Goal: Task Accomplishment & Management: Manage account settings

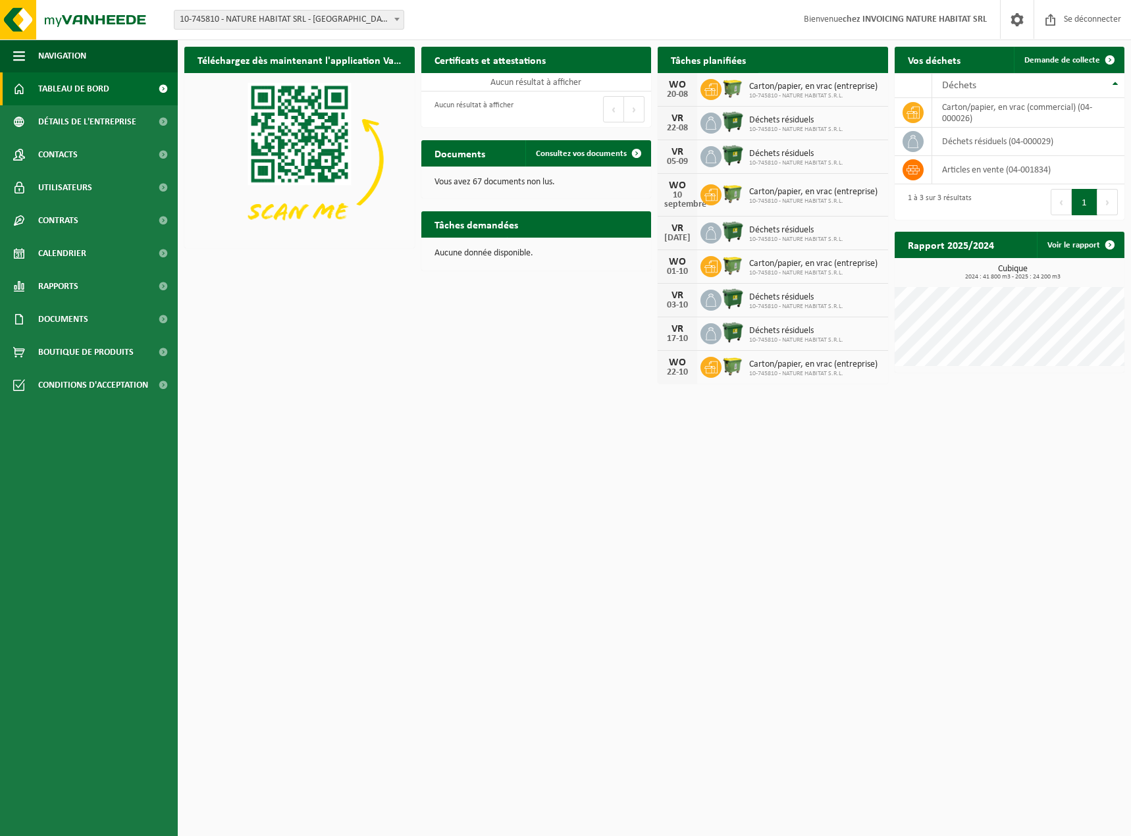
click at [874, 72] on span at bounding box center [873, 85] width 26 height 26
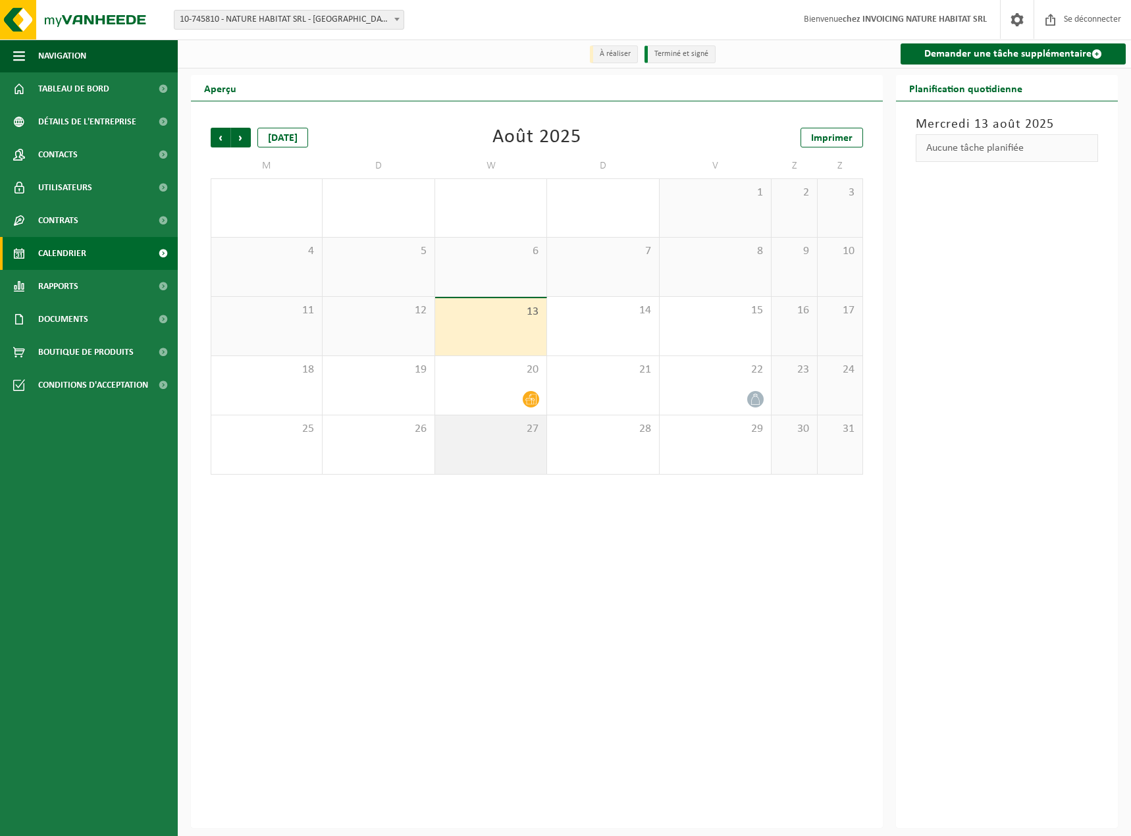
click at [475, 474] on div "27" at bounding box center [490, 444] width 111 height 59
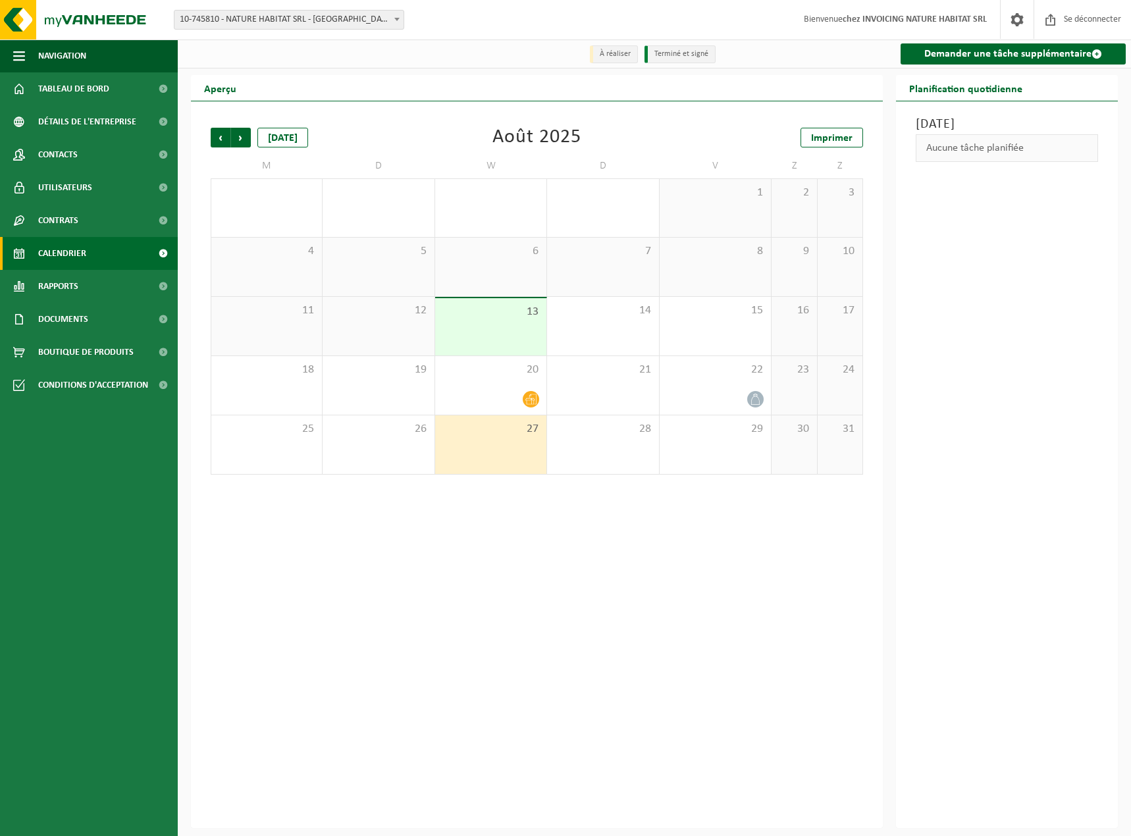
click at [556, 276] on div "7" at bounding box center [602, 267] width 111 height 59
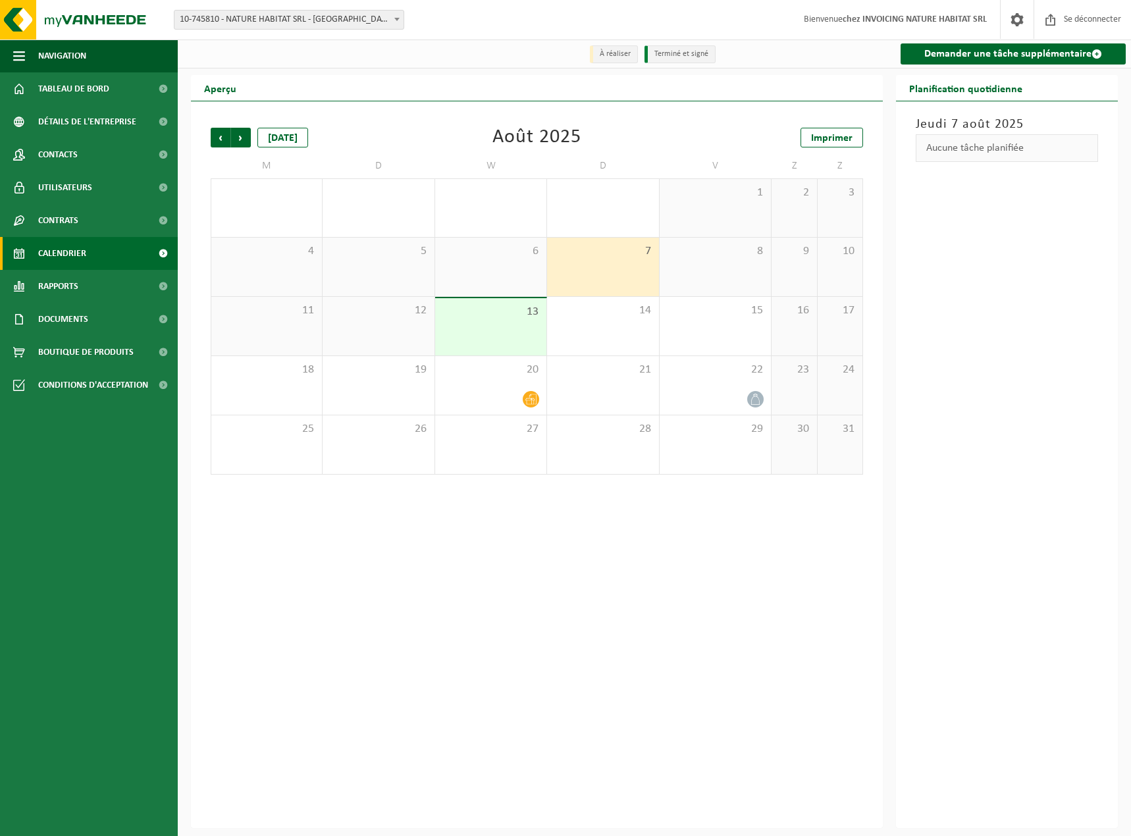
click at [481, 283] on div "6" at bounding box center [490, 267] width 111 height 59
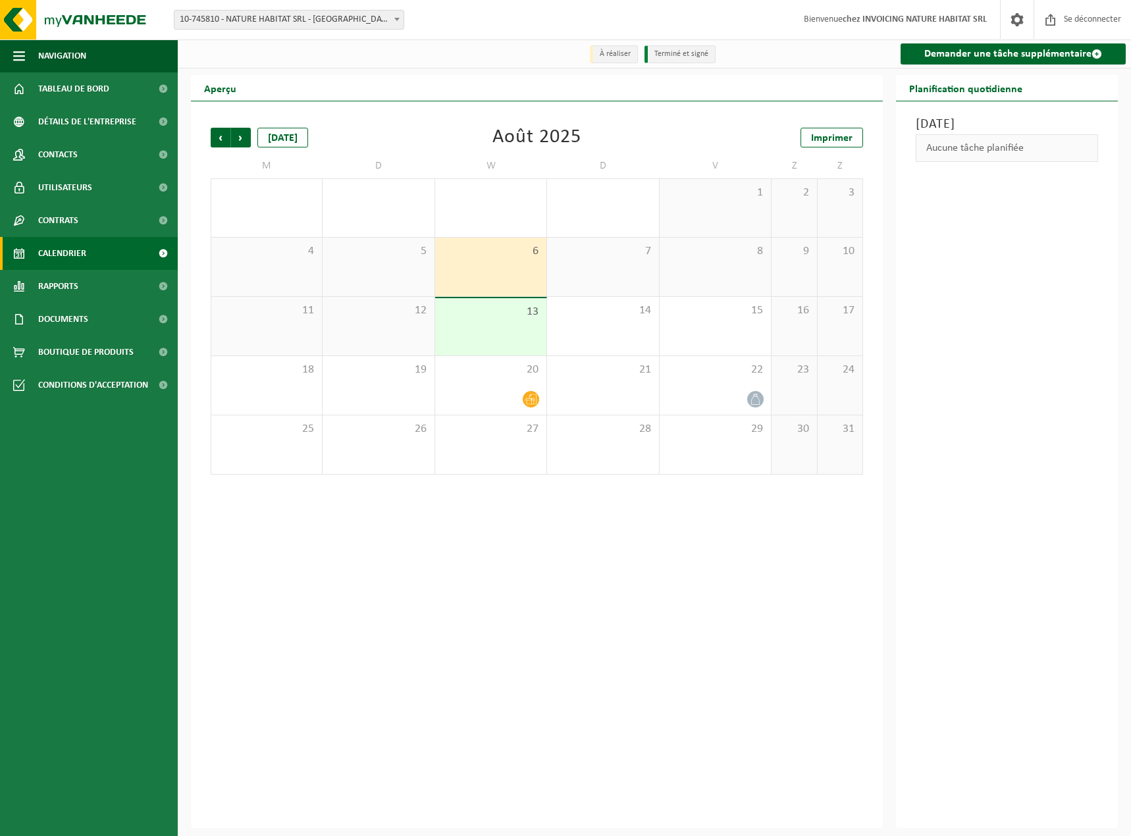
click at [366, 282] on div "5" at bounding box center [378, 267] width 111 height 59
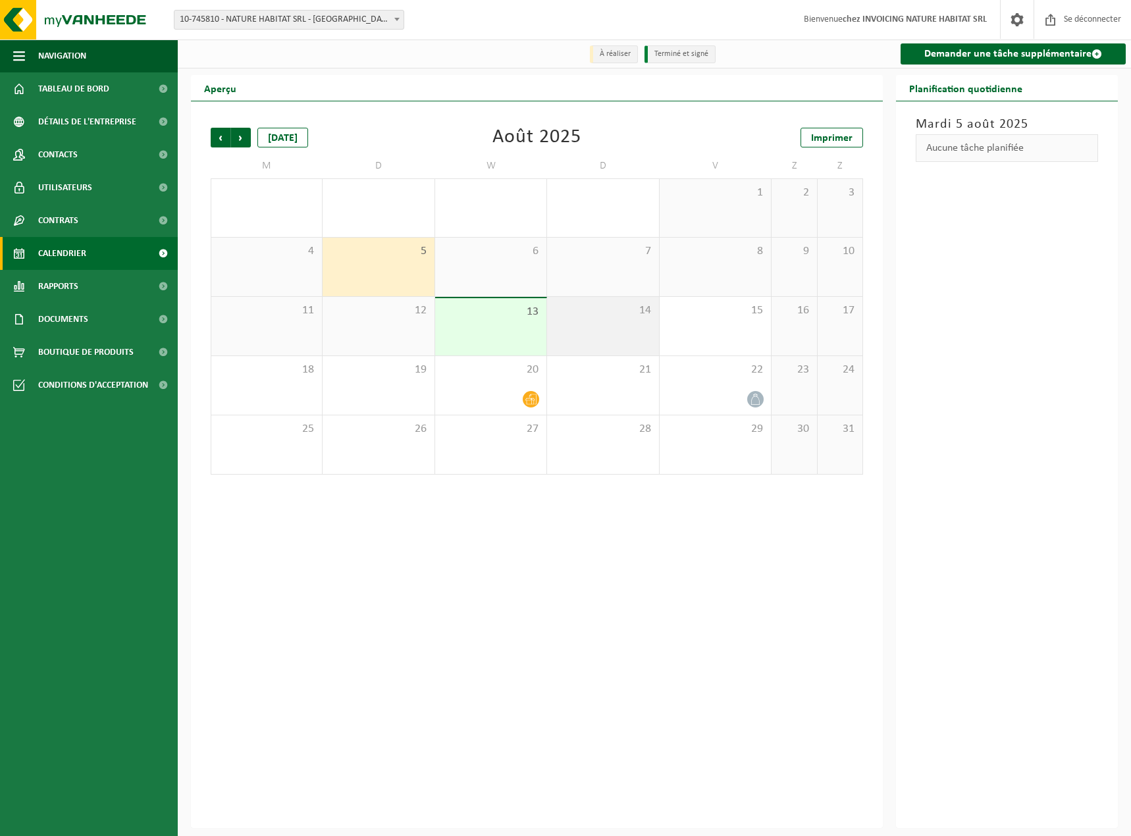
click at [589, 339] on div "14" at bounding box center [602, 326] width 111 height 59
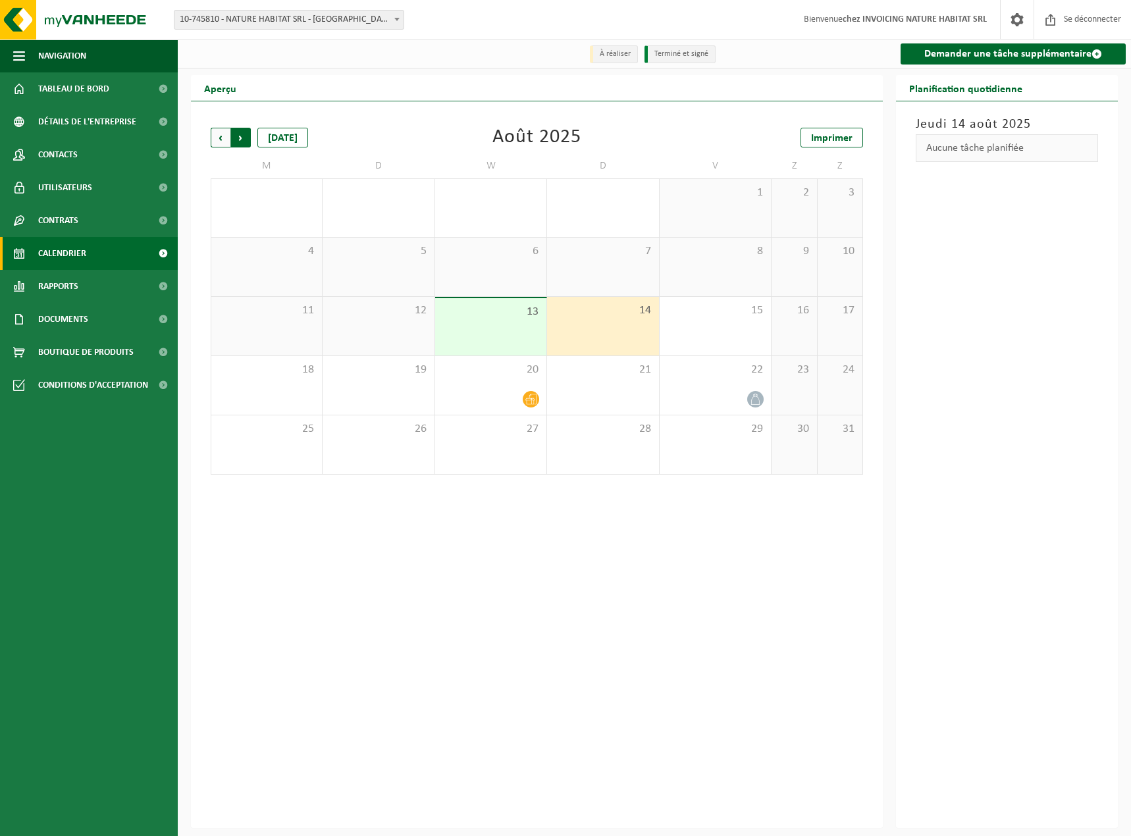
click at [217, 140] on span "Précédent" at bounding box center [221, 138] width 20 height 20
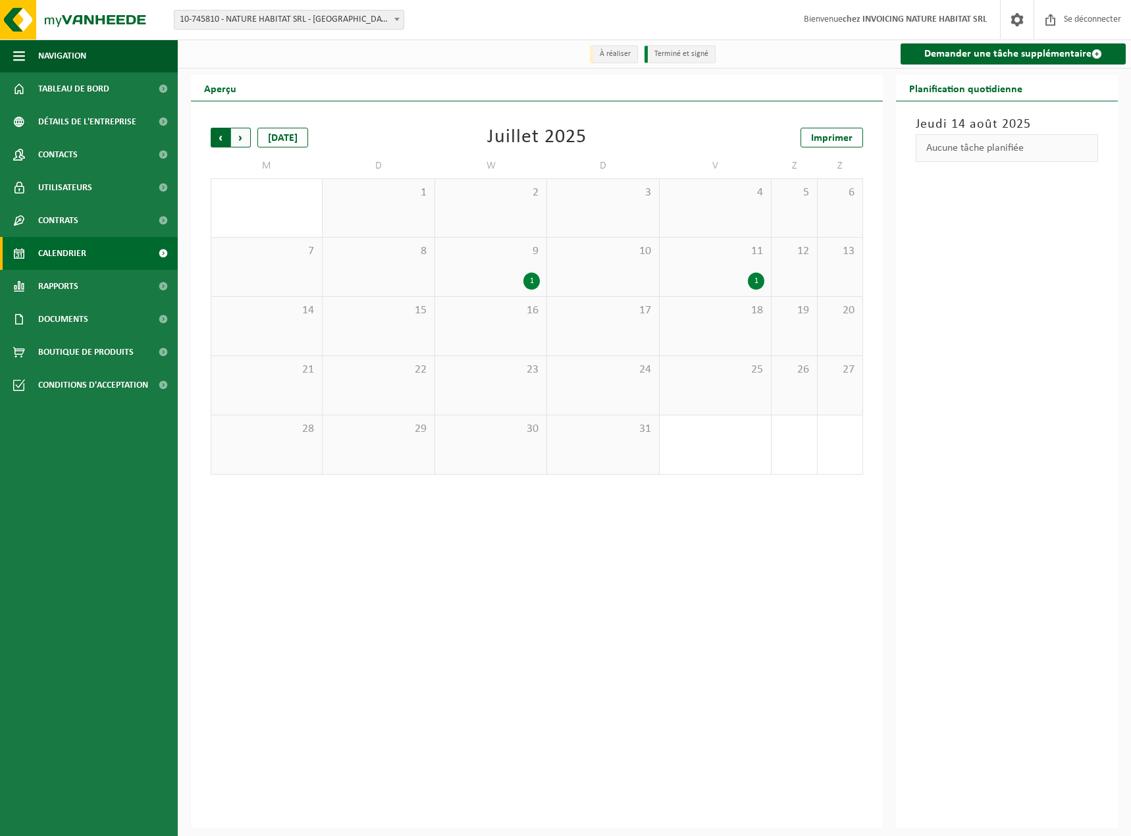
click at [244, 142] on span "Suivant" at bounding box center [241, 138] width 20 height 20
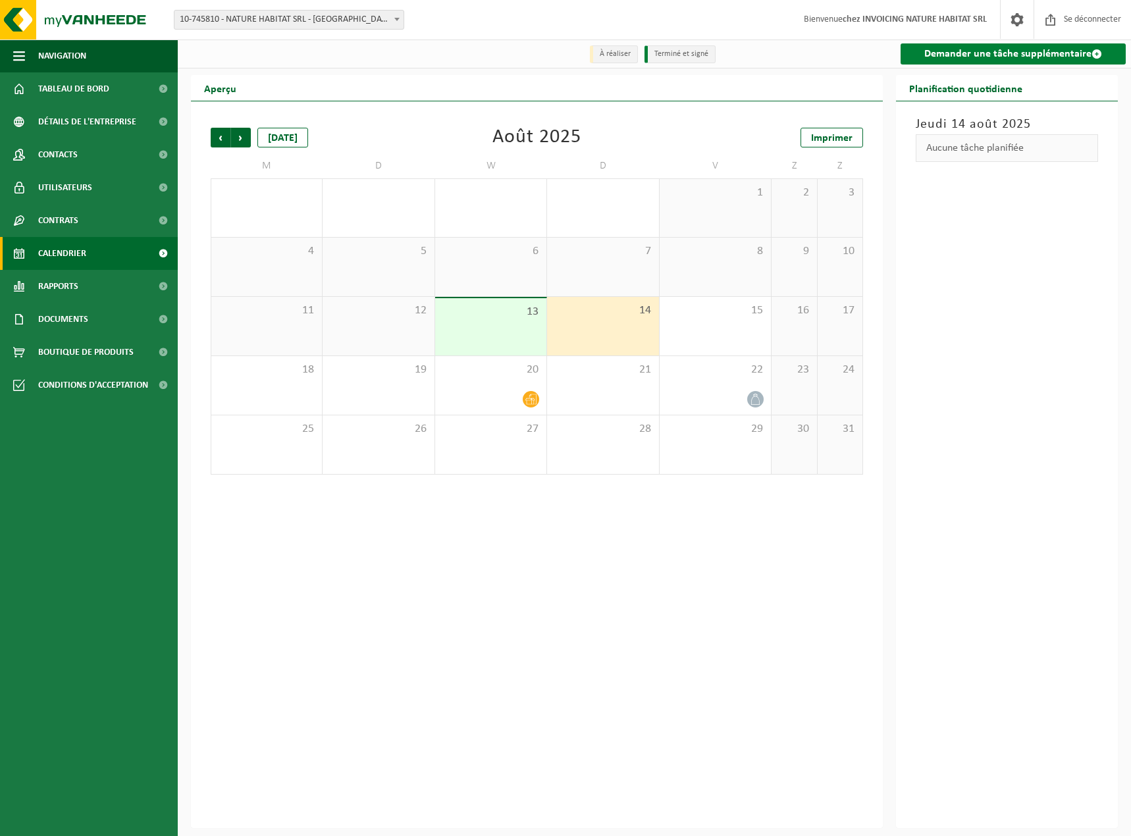
click at [961, 51] on font "Demander une tâche supplémentaire" at bounding box center [1007, 54] width 167 height 11
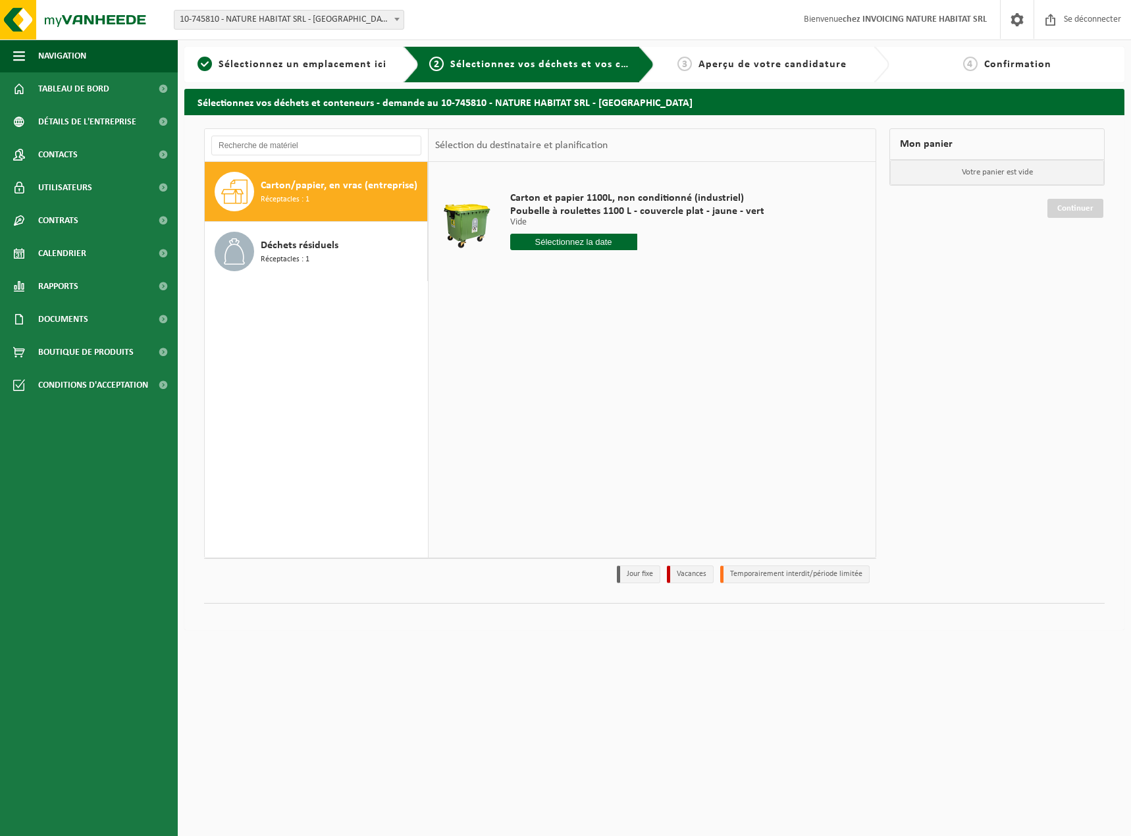
click at [604, 243] on input "text" at bounding box center [573, 242] width 127 height 16
click at [617, 372] on div "28 29 30 31 1 2 3 4 5 6 7 8 9 10 11 12 13 14 15 16 17 18 19 20 21 22 23 24 25 2…" at bounding box center [595, 371] width 169 height 105
click at [621, 371] on div "28 29 30 31 1 2 3 4 5 6 7 8 9 10 11 12 13 14 15 16 17 18 19 20 21 22 23 24 25 2…" at bounding box center [595, 371] width 169 height 105
click at [621, 372] on div "28 29 30 31 1 2 3 4 5 6 7 8 9 10 11 12 13 14 15 16 17 18 19 20 21 22 23 24 25 2…" at bounding box center [595, 371] width 169 height 105
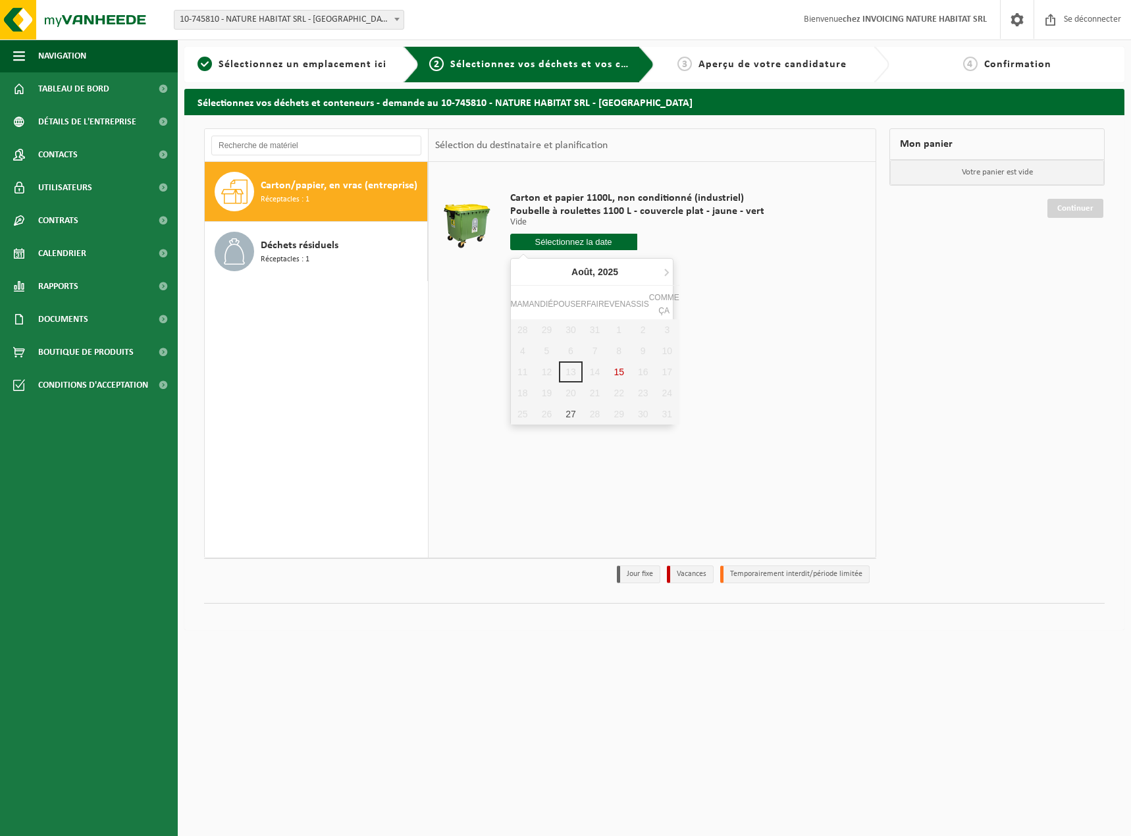
click at [621, 372] on div "28 29 30 31 1 2 3 4 5 6 7 8 9 10 11 12 13 14 15 16 17 18 19 20 21 22 23 24 25 2…" at bounding box center [595, 371] width 169 height 105
click at [414, 362] on div "Carton/papier, en vrac (entreprise) Réceptacles : 1 Déchets résiduels Réceptacl…" at bounding box center [317, 360] width 224 height 396
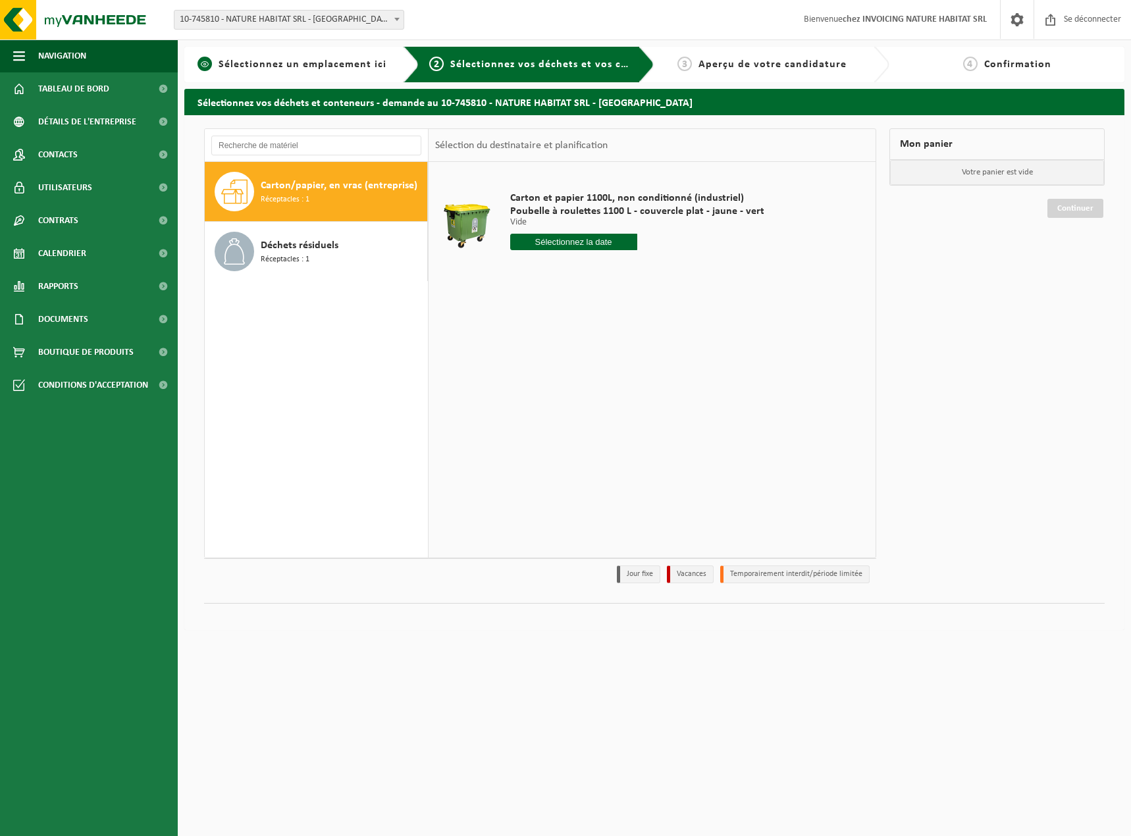
click at [349, 68] on font "Sélectionnez un emplacement ici" at bounding box center [303, 64] width 168 height 11
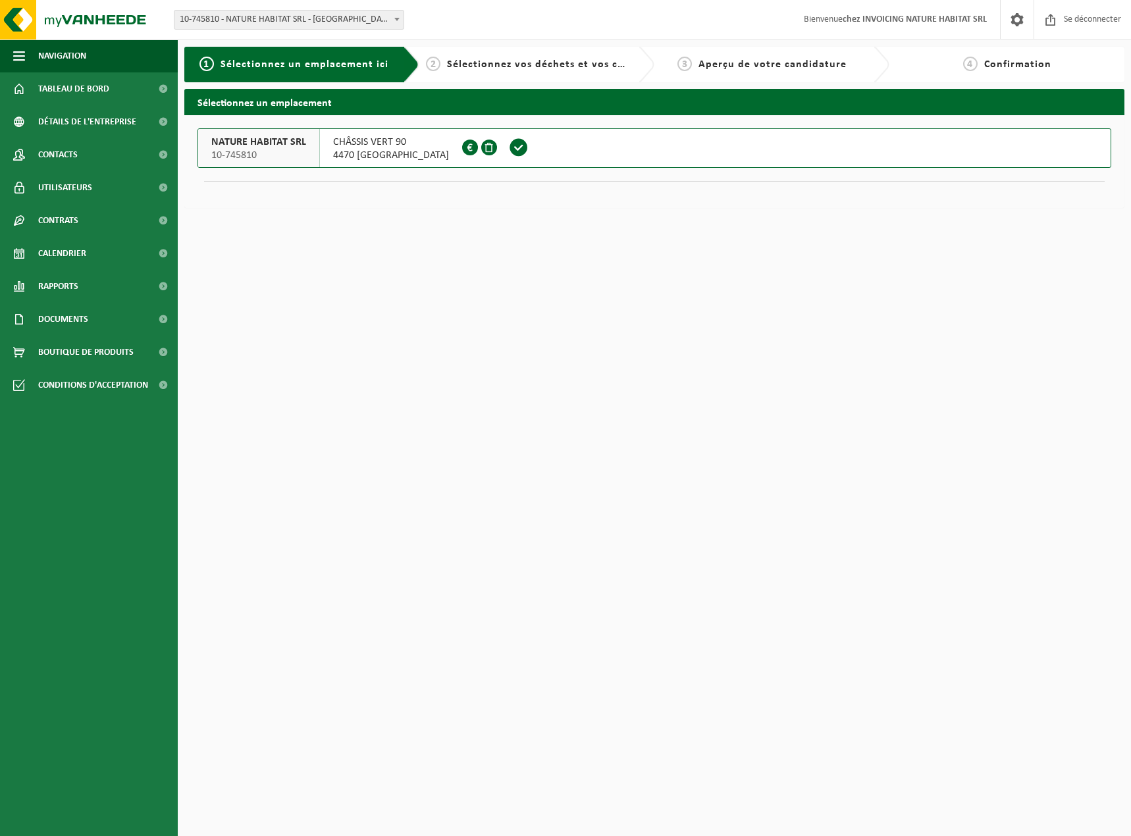
click at [553, 359] on html "Bifurquer: 10-745810 - NATURE HABITAT SRL - SAINT-GEORGES-SUR-MEUSE 10-745810 -…" at bounding box center [565, 418] width 1131 height 836
click at [63, 256] on font "Calendrier" at bounding box center [62, 254] width 48 height 10
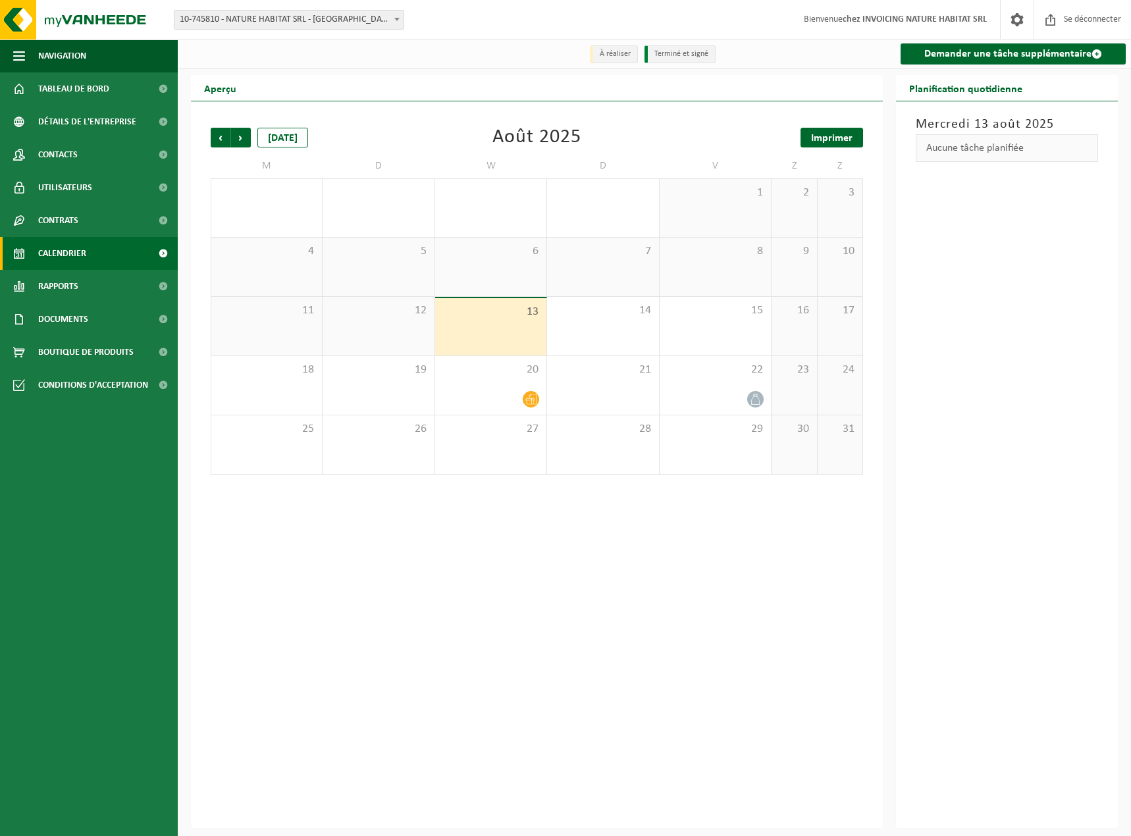
click at [843, 140] on font "Imprimer" at bounding box center [831, 138] width 41 height 11
click at [223, 142] on span "Précédent" at bounding box center [221, 138] width 20 height 20
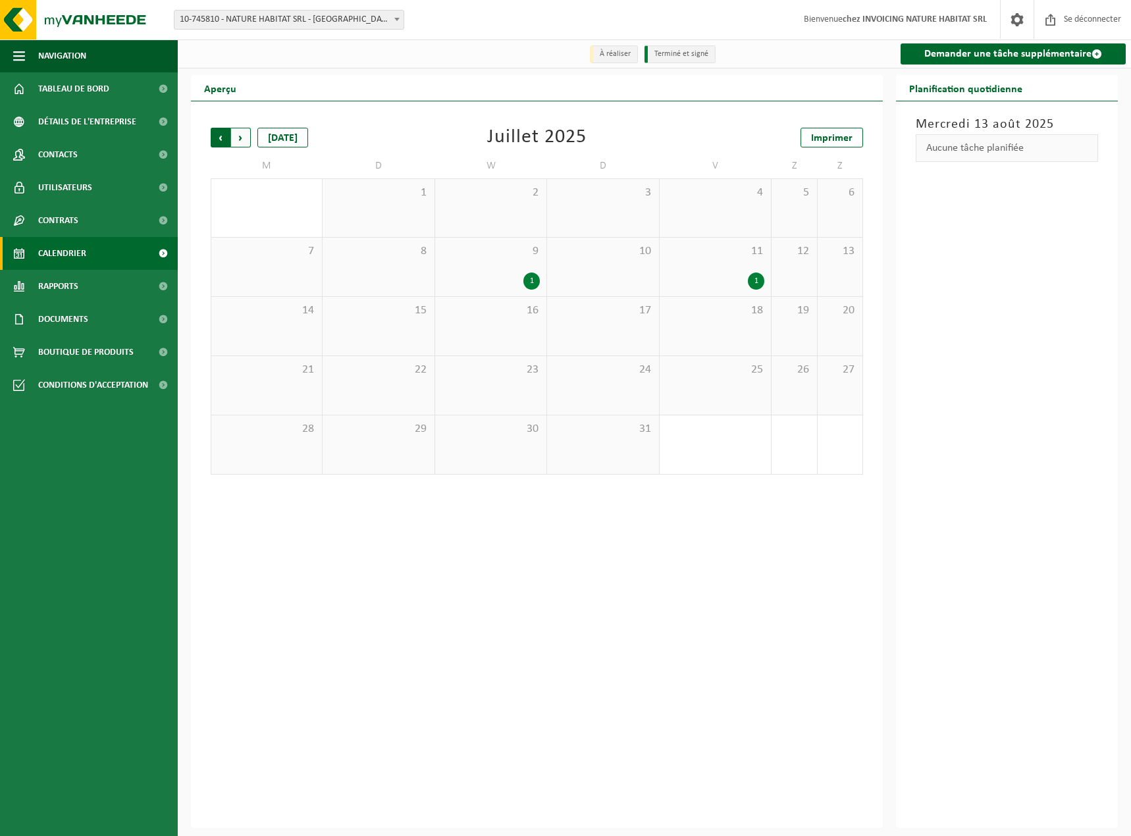
click at [233, 135] on span "Suivant" at bounding box center [241, 138] width 20 height 20
click at [1041, 53] on font "Demander une tâche supplémentaire" at bounding box center [1007, 54] width 167 height 11
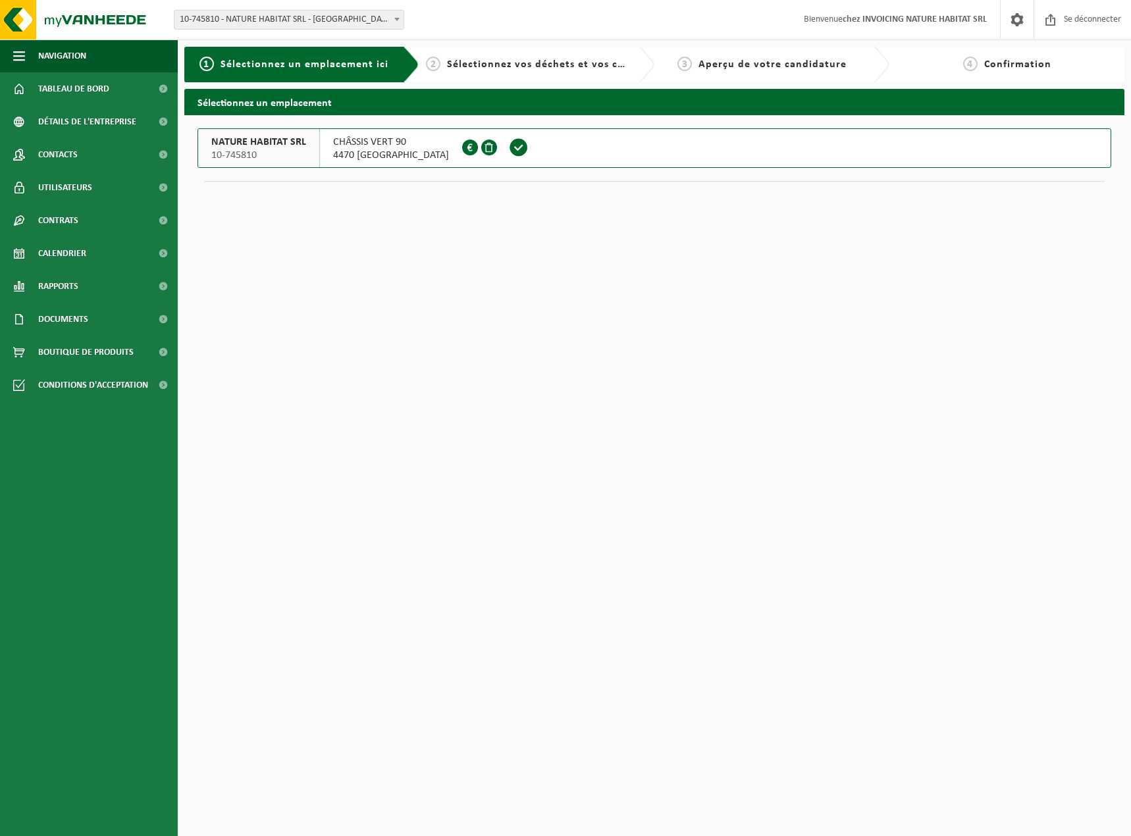
click at [529, 149] on span at bounding box center [519, 148] width 20 height 20
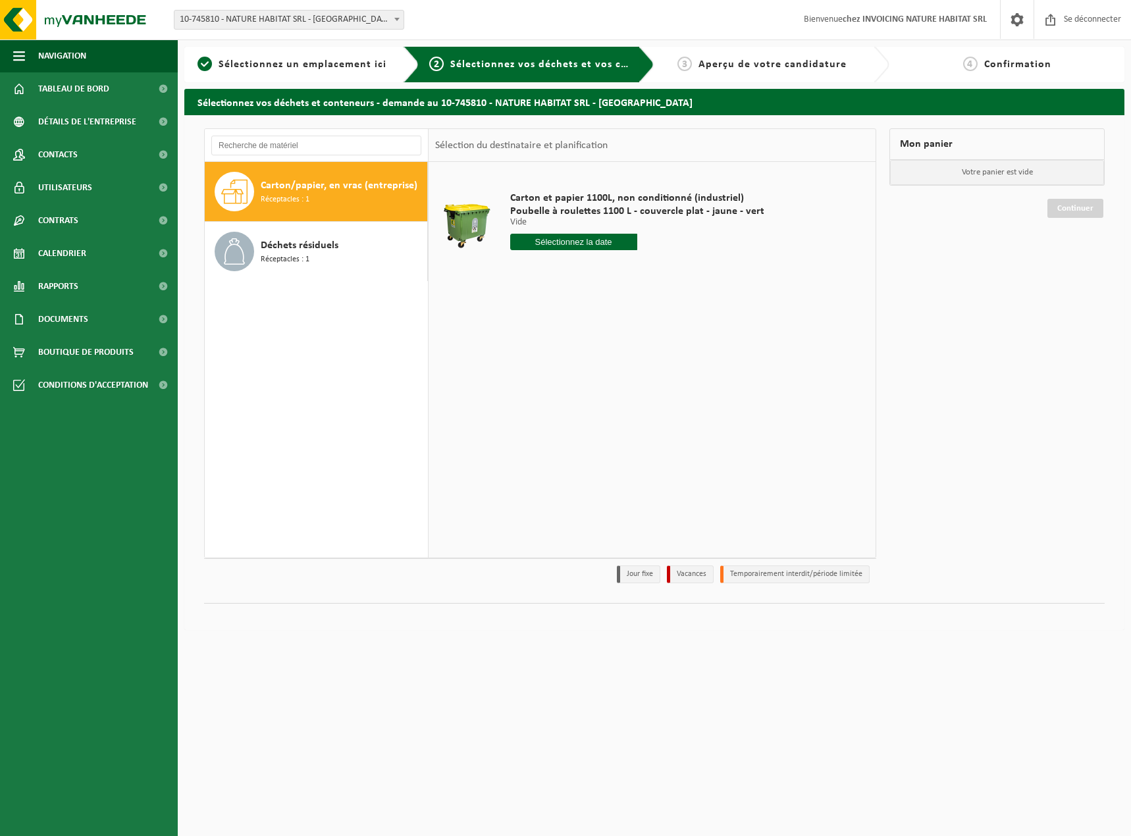
click at [565, 242] on input "text" at bounding box center [573, 242] width 127 height 16
click at [668, 267] on icon at bounding box center [666, 271] width 21 height 21
click at [571, 390] on font "24" at bounding box center [570, 393] width 11 height 11
type input "Van 2025-09-24"
click at [562, 295] on font "Dans le panier" at bounding box center [546, 291] width 51 height 9
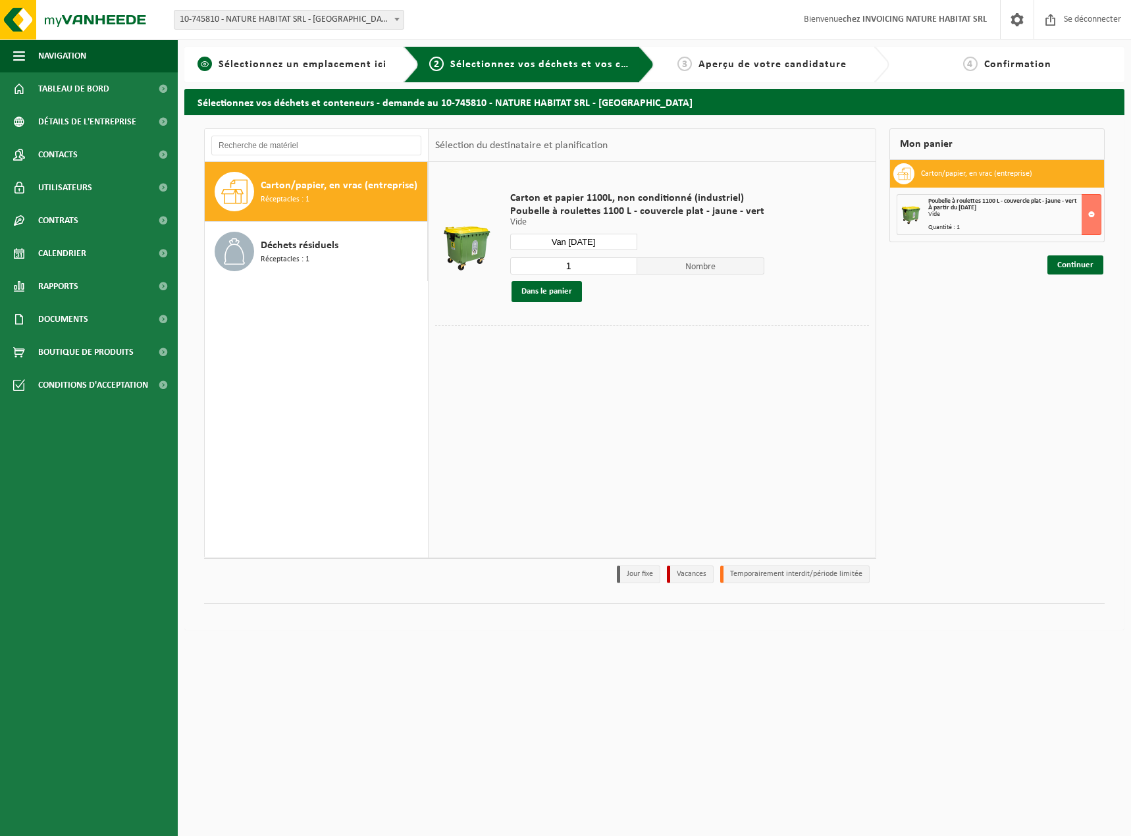
click at [301, 66] on font "Sélectionnez un emplacement ici" at bounding box center [303, 64] width 168 height 11
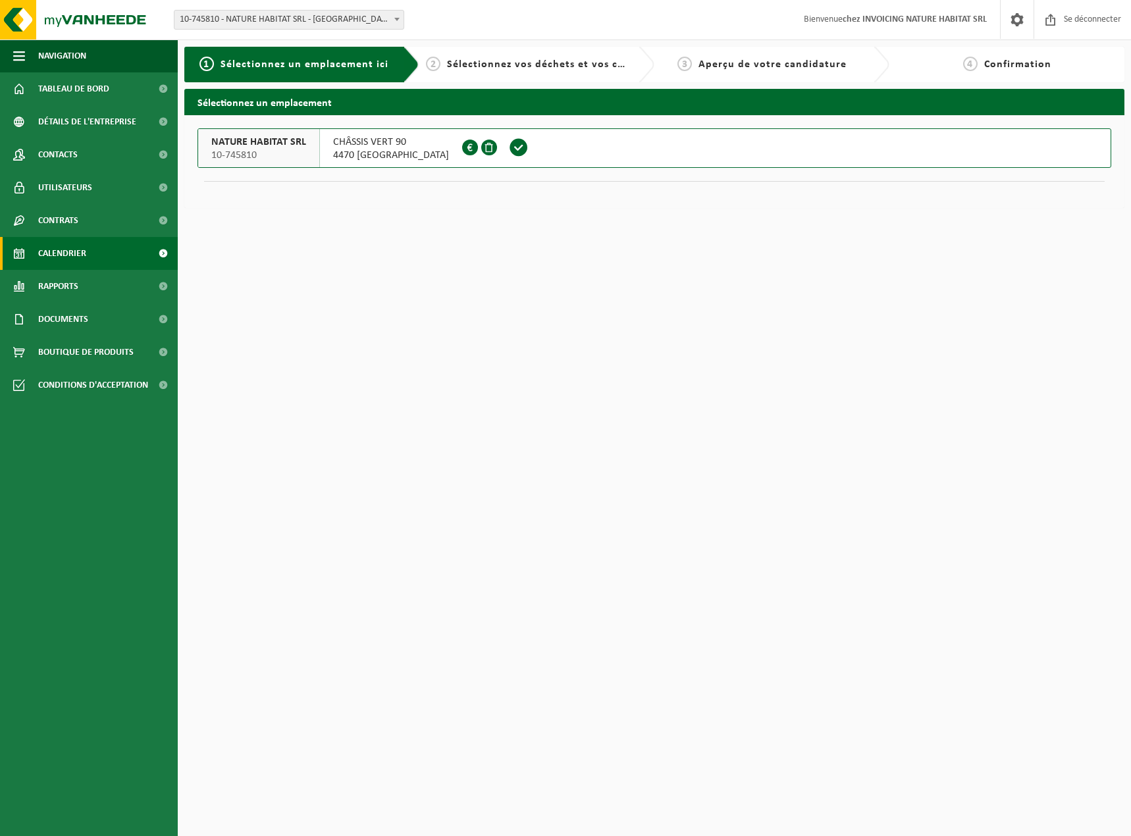
click at [91, 253] on link "Calendrier" at bounding box center [89, 253] width 178 height 33
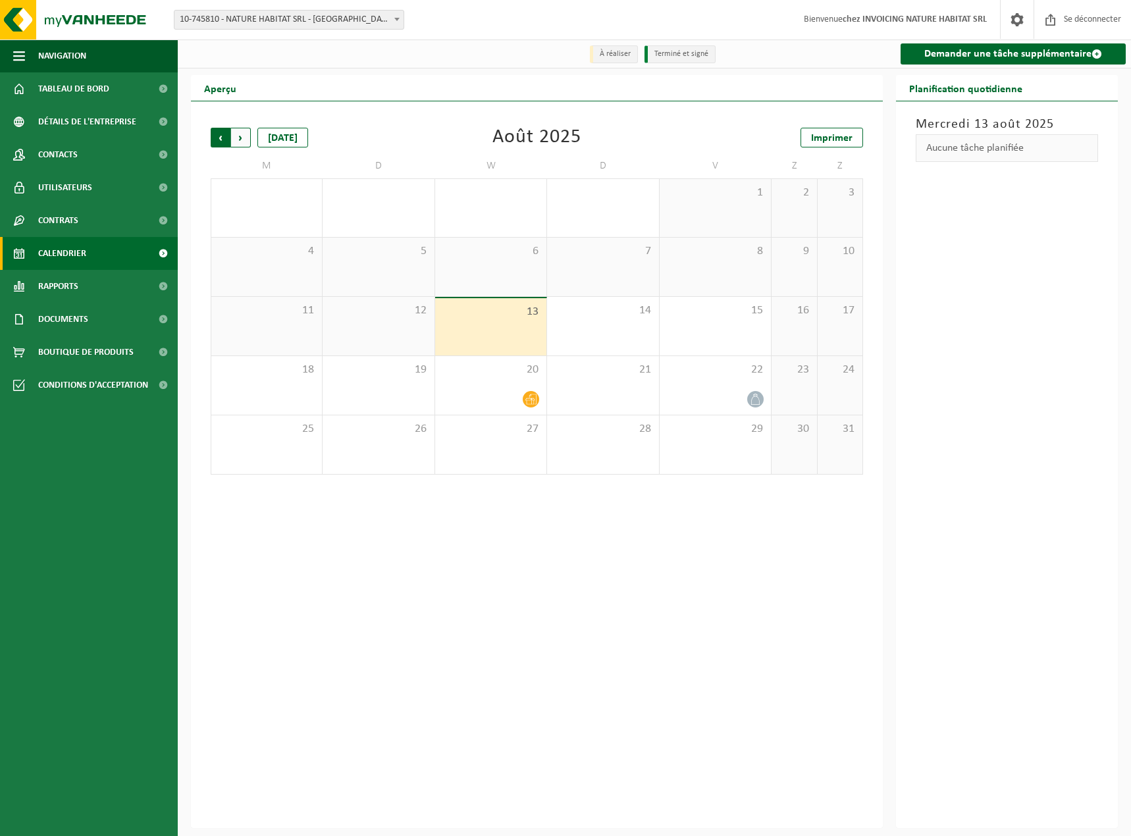
click at [247, 139] on span "Suivant" at bounding box center [241, 138] width 20 height 20
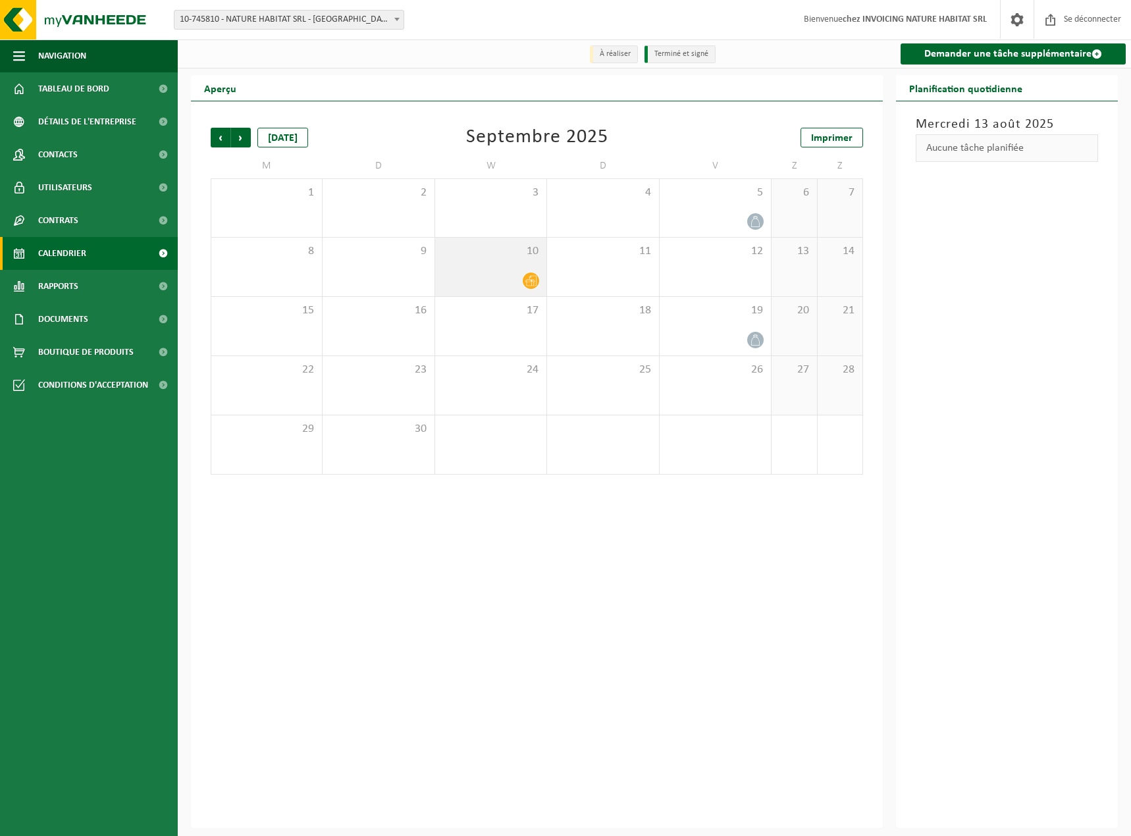
click at [531, 286] on icon at bounding box center [530, 280] width 11 height 11
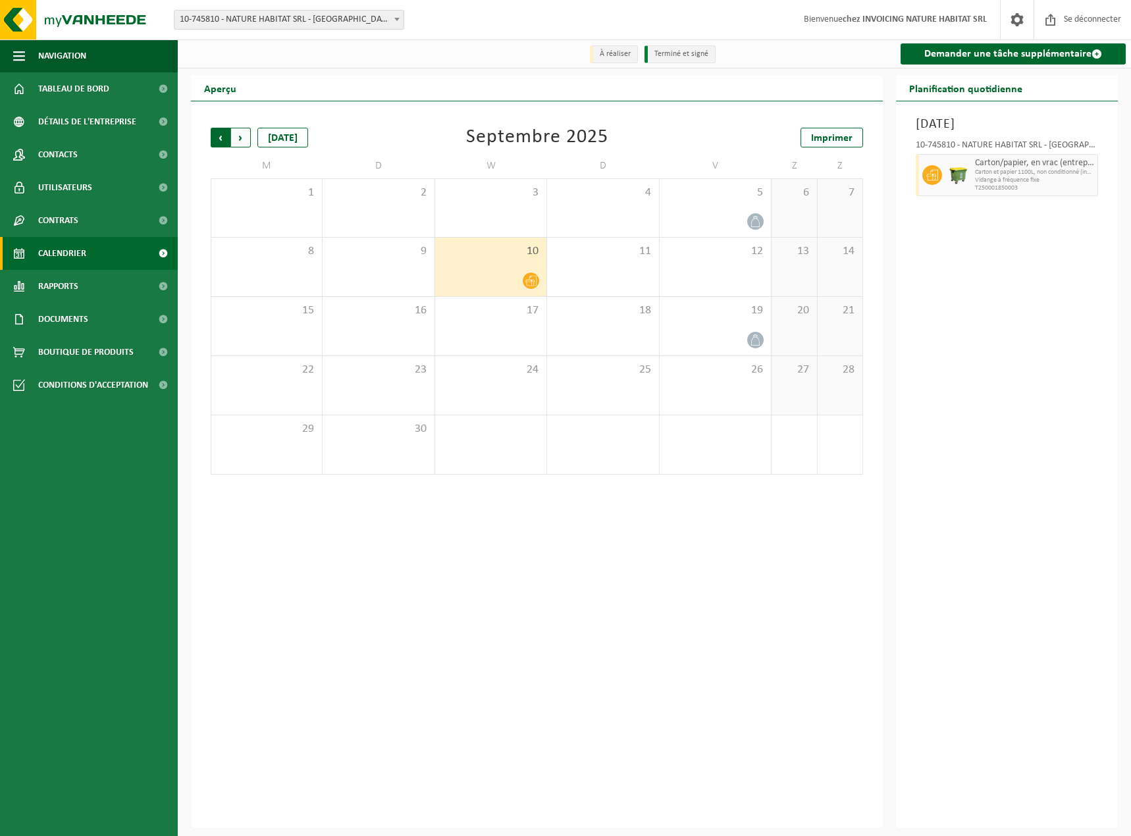
click at [239, 142] on span "Suivant" at bounding box center [241, 138] width 20 height 20
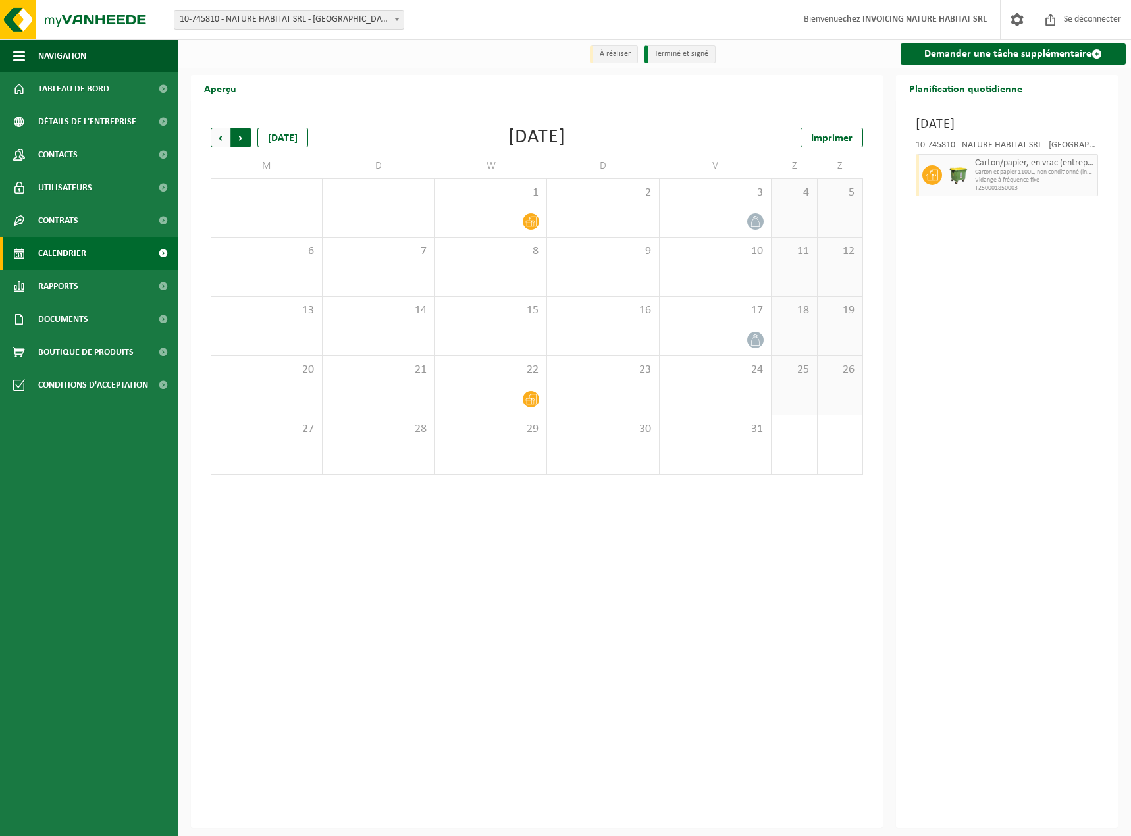
click at [223, 142] on span "Précédent" at bounding box center [221, 138] width 20 height 20
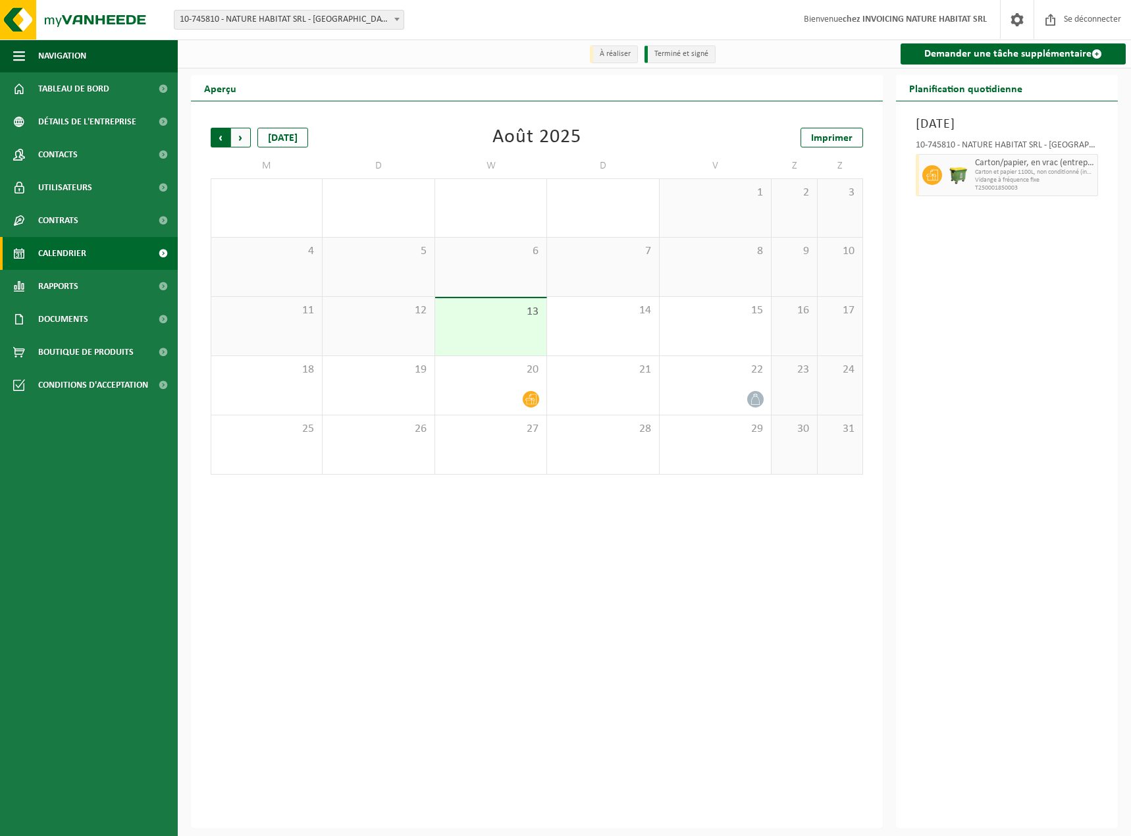
click at [248, 142] on span "Suivant" at bounding box center [241, 138] width 20 height 20
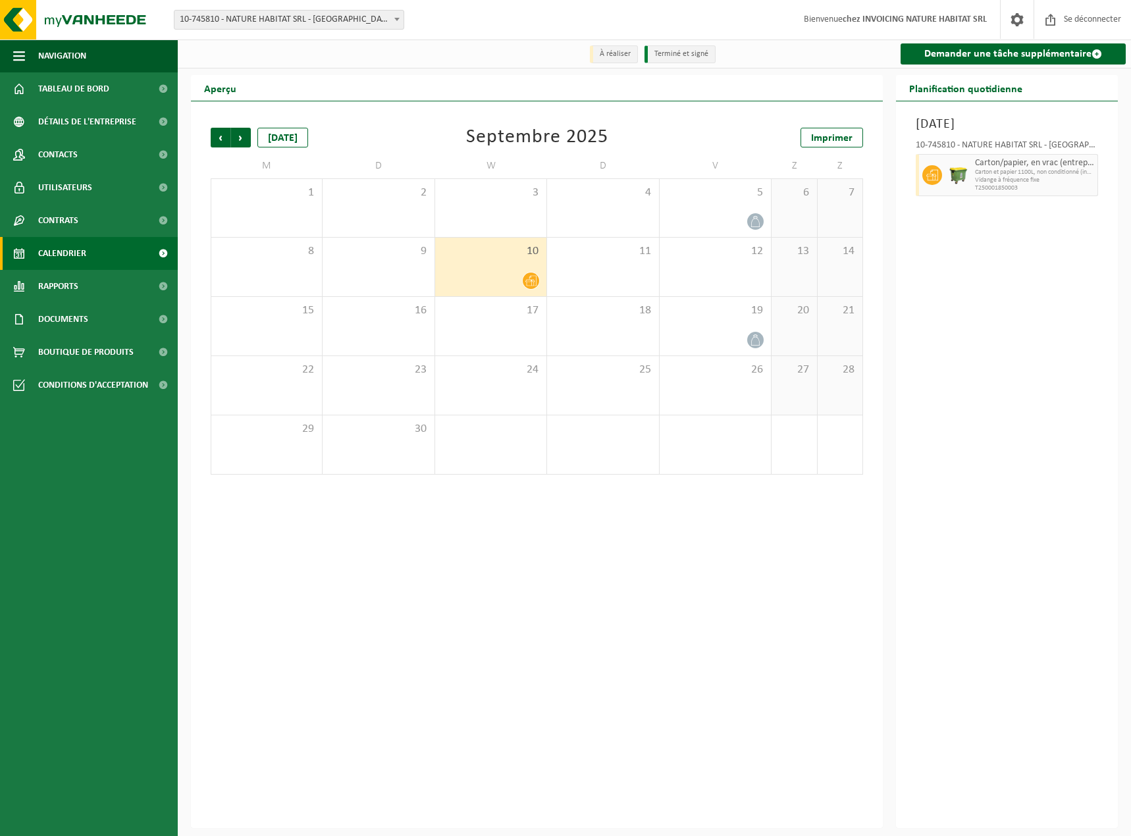
click at [488, 275] on div at bounding box center [491, 281] width 98 height 18
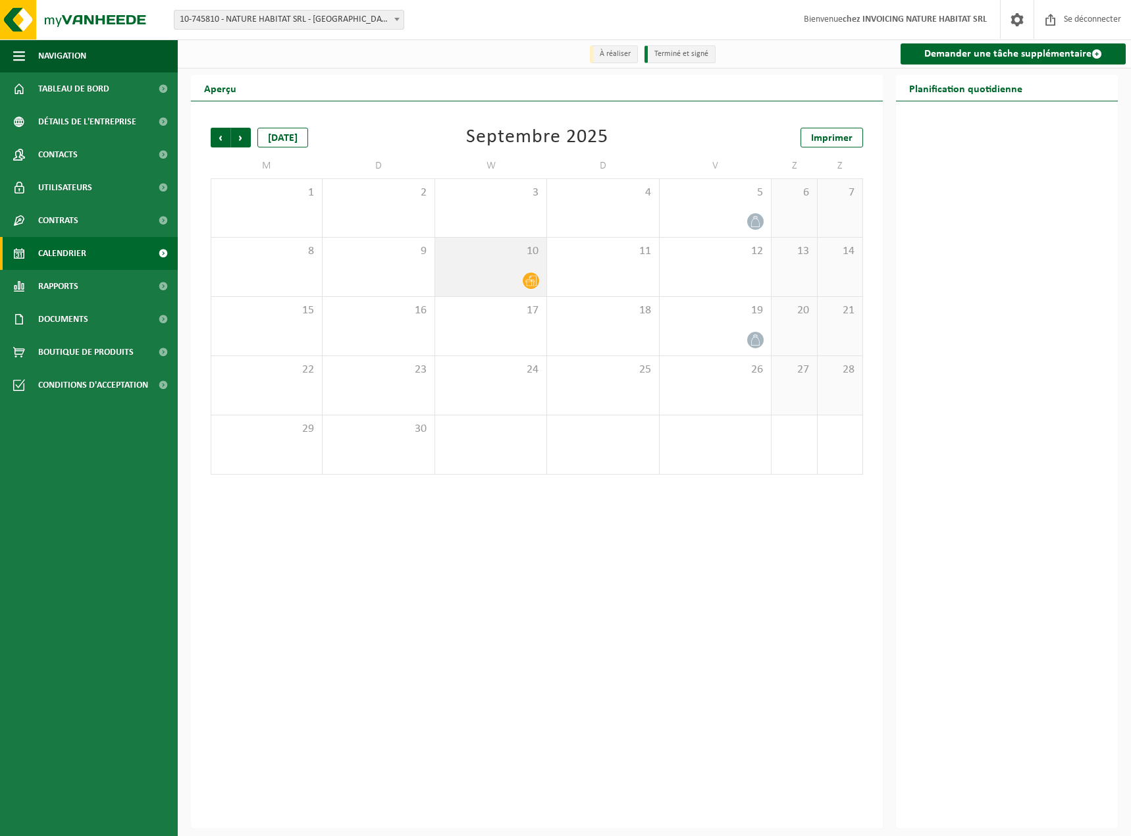
click at [487, 274] on div at bounding box center [491, 281] width 98 height 18
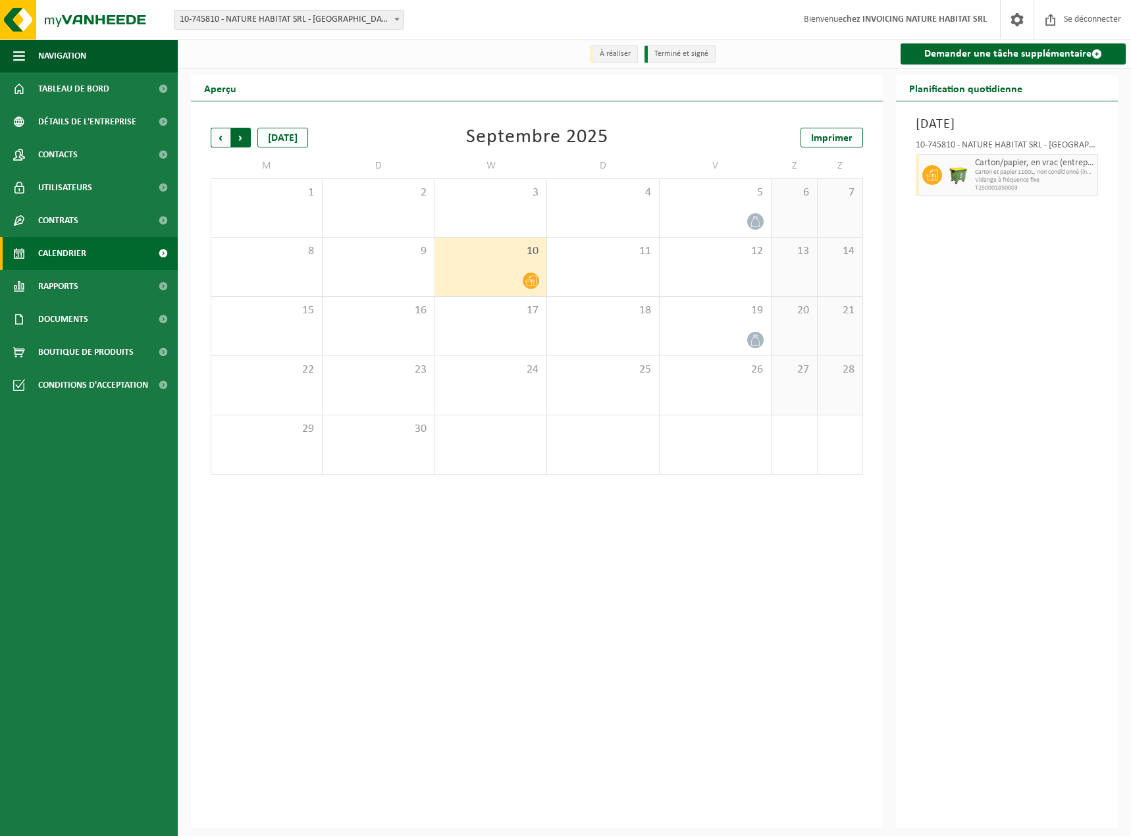
click at [215, 136] on span "Précédent" at bounding box center [221, 138] width 20 height 20
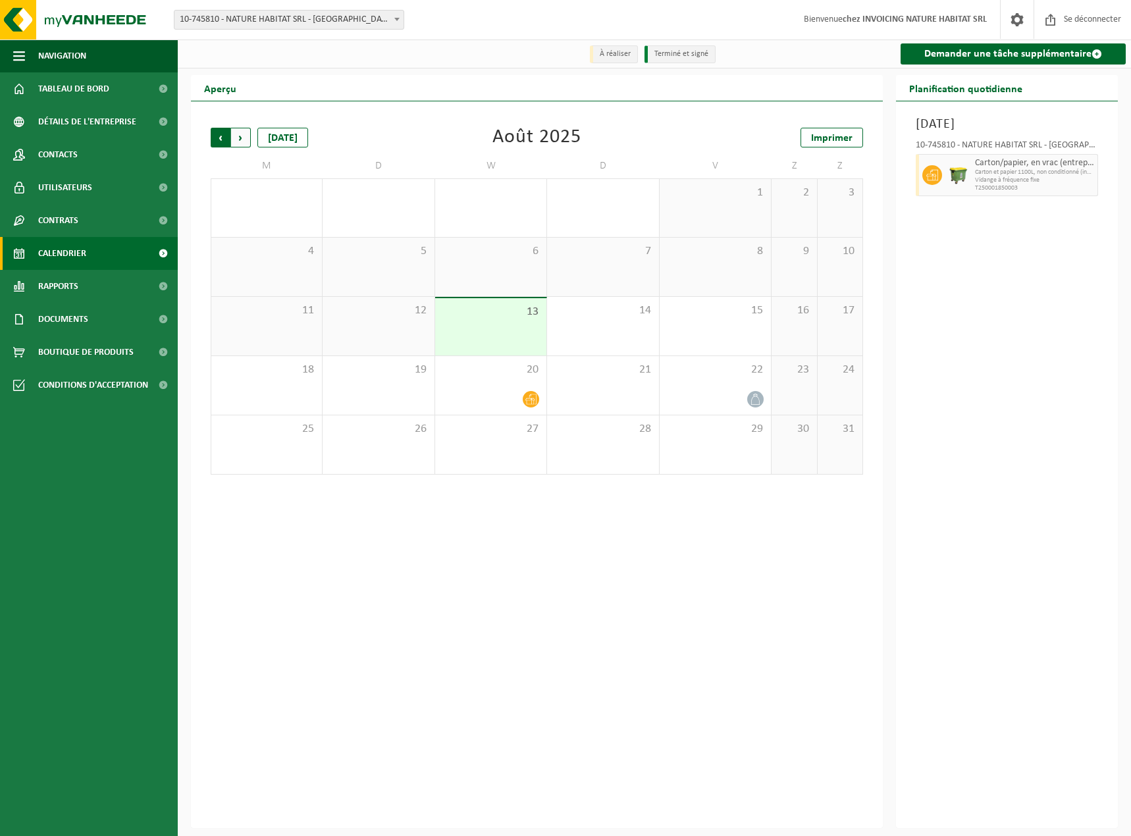
click at [236, 138] on span "Suivant" at bounding box center [241, 138] width 20 height 20
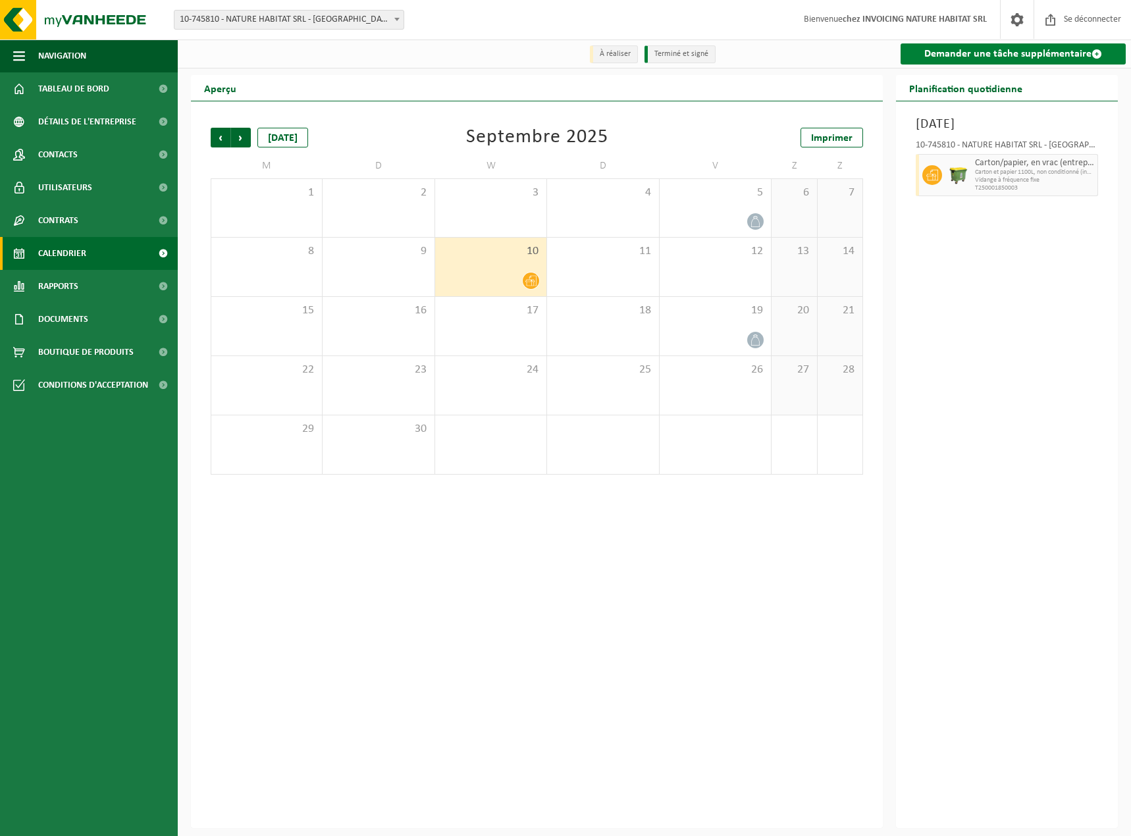
click at [1033, 49] on font "Demander une tâche supplémentaire" at bounding box center [1007, 54] width 167 height 11
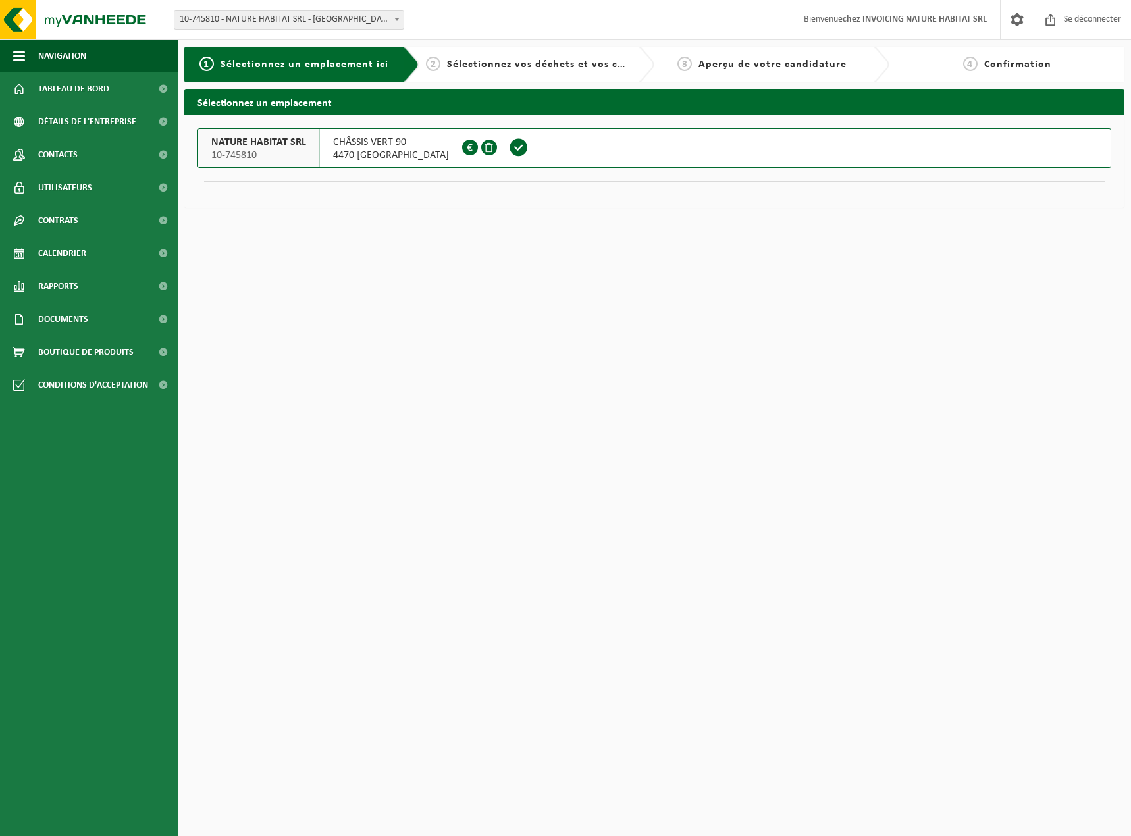
click at [529, 145] on span at bounding box center [519, 148] width 20 height 20
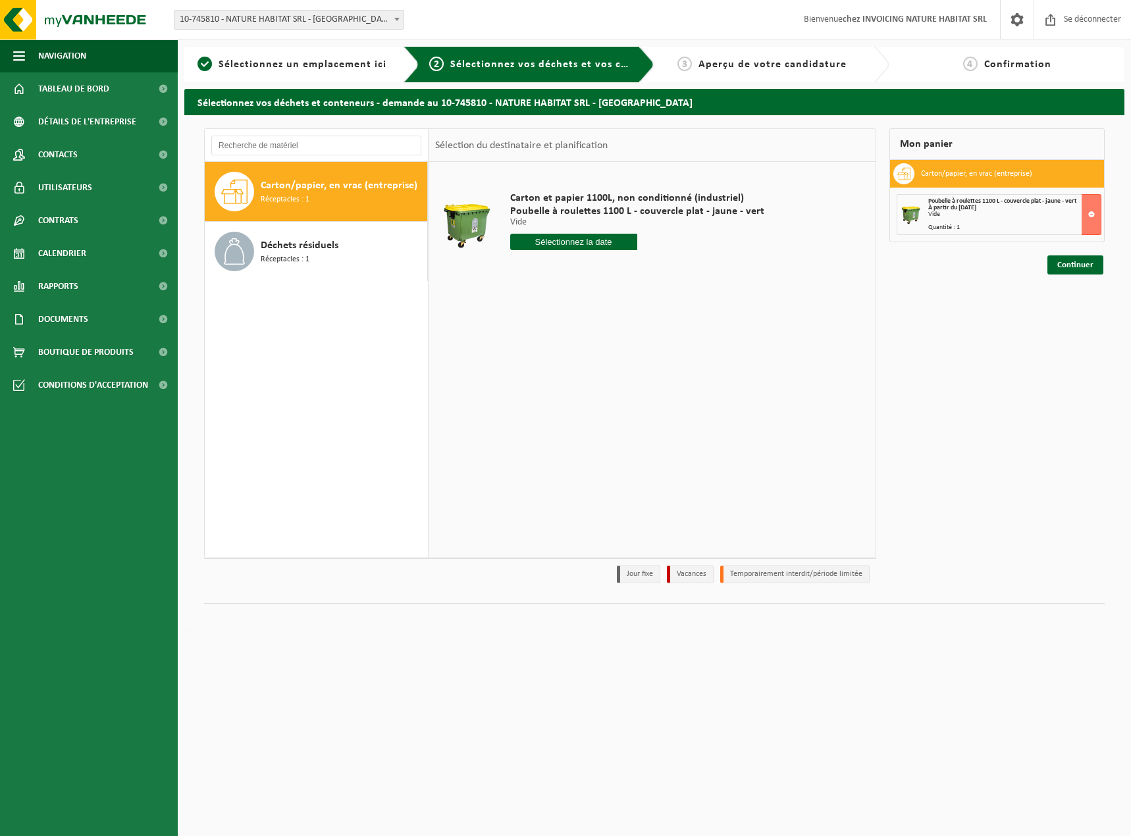
click at [620, 246] on input "text" at bounding box center [573, 242] width 127 height 16
click at [666, 272] on icon at bounding box center [666, 271] width 21 height 21
click at [575, 329] on div "3" at bounding box center [571, 329] width 24 height 21
type input "Van [DATE]"
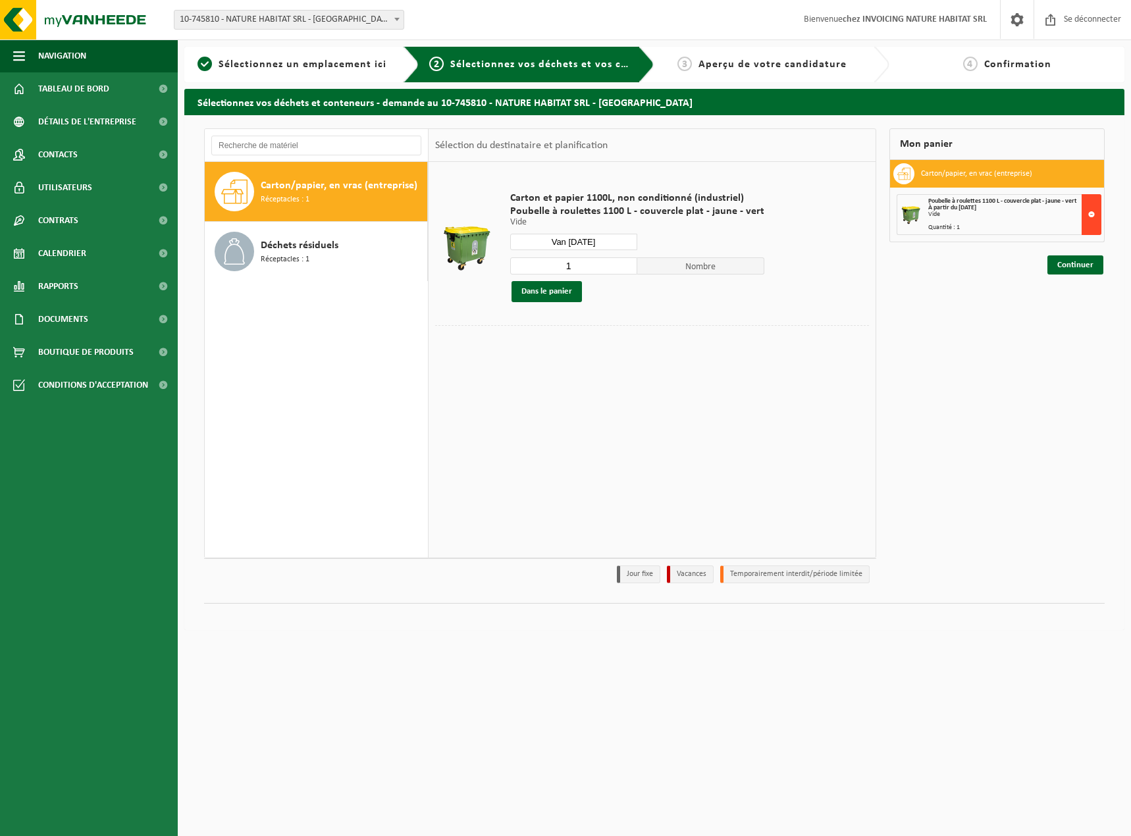
click at [1090, 214] on button at bounding box center [1092, 214] width 20 height 41
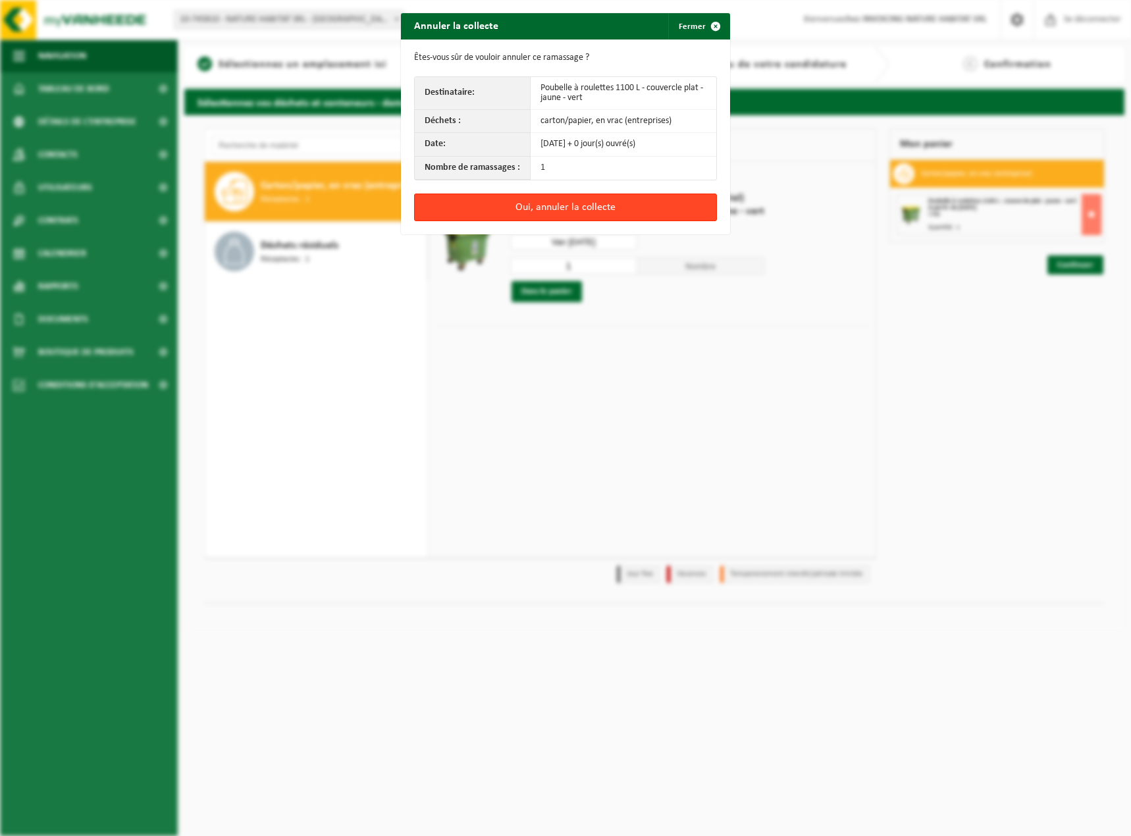
click at [517, 212] on font "Oui, annuler la collecte" at bounding box center [565, 207] width 100 height 11
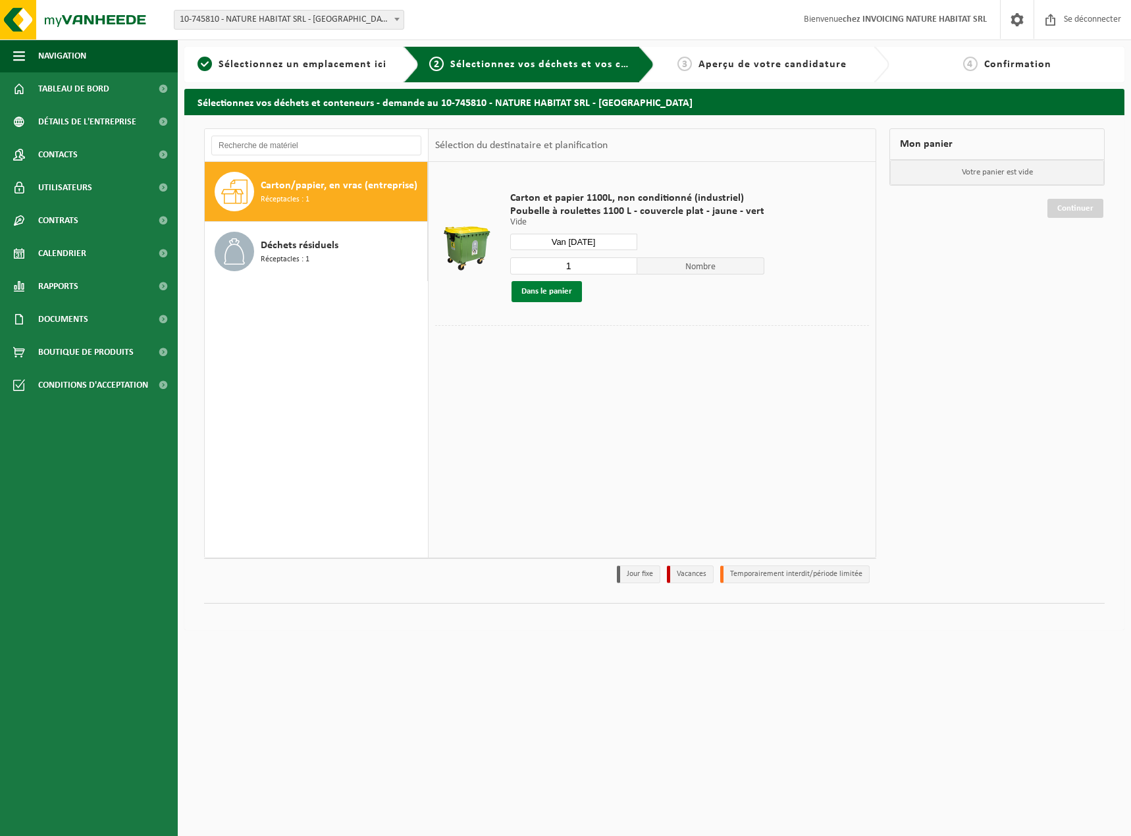
click at [544, 295] on font "Dans le panier" at bounding box center [546, 291] width 51 height 9
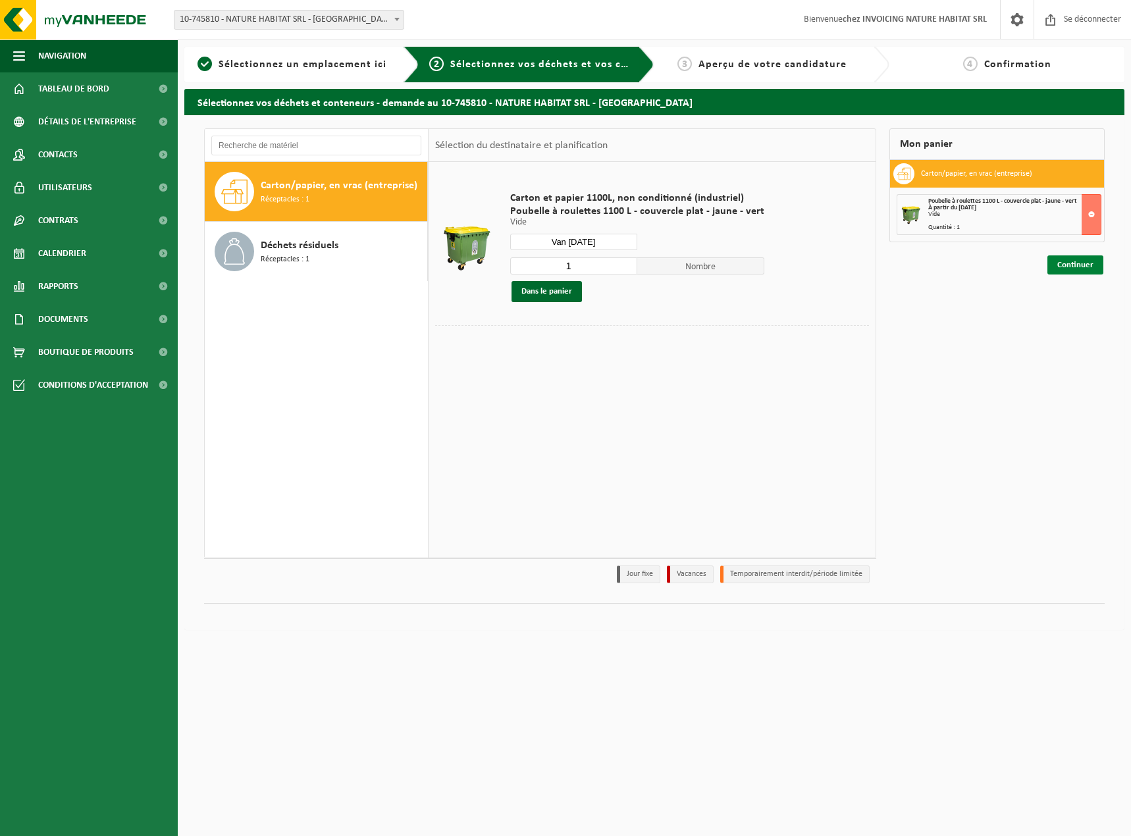
click at [1093, 265] on font "Continuer" at bounding box center [1075, 265] width 36 height 9
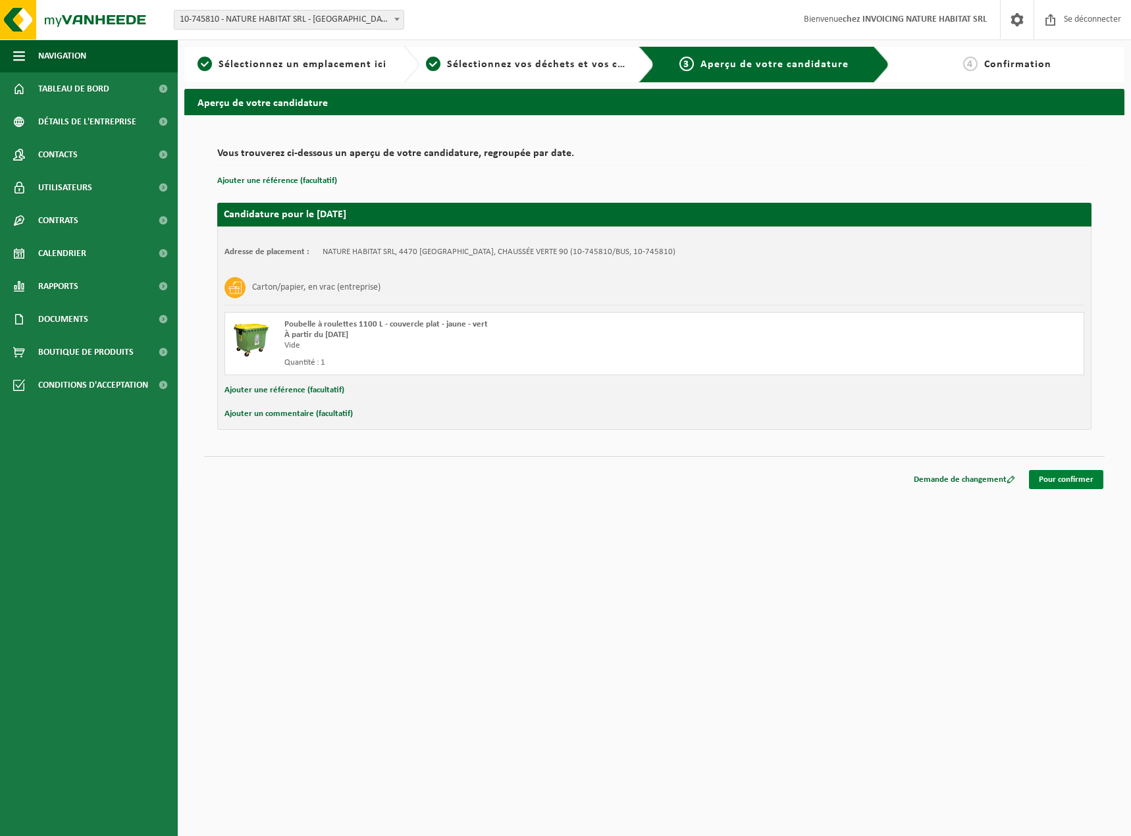
click at [1053, 481] on font "Pour confirmer" at bounding box center [1066, 479] width 55 height 9
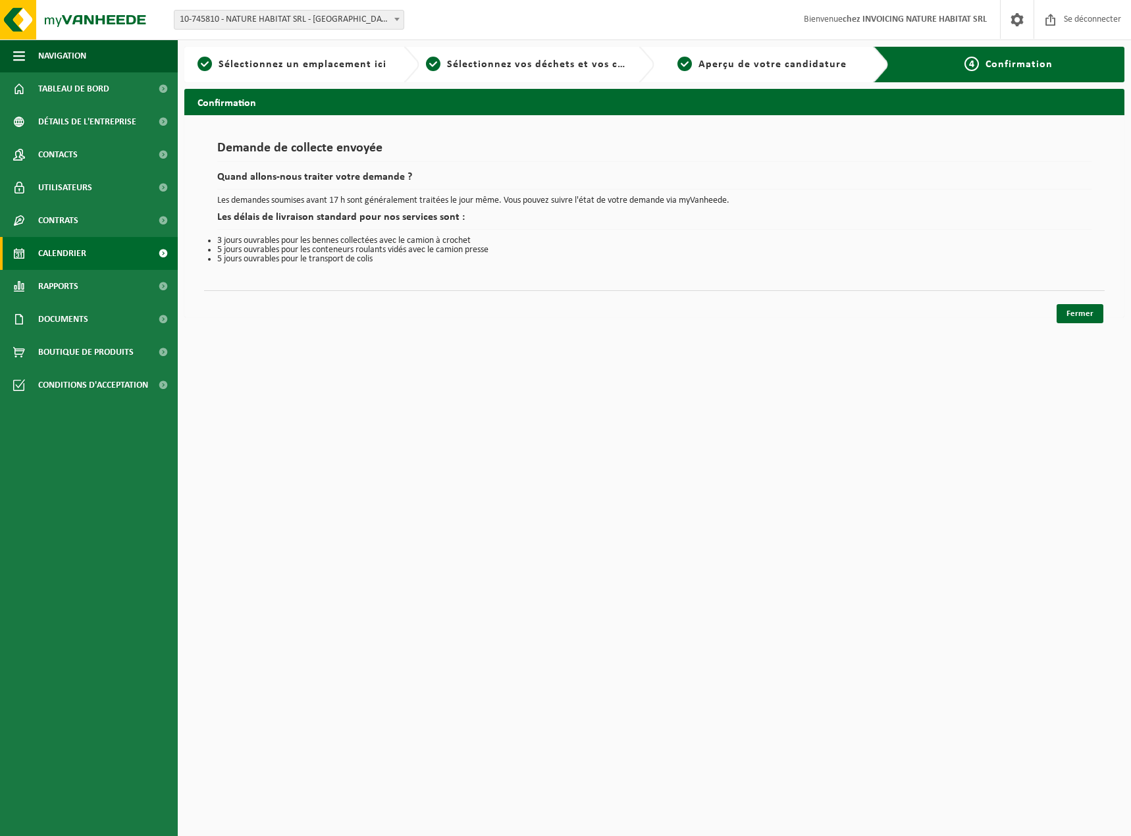
click at [74, 254] on font "Calendrier" at bounding box center [62, 254] width 48 height 10
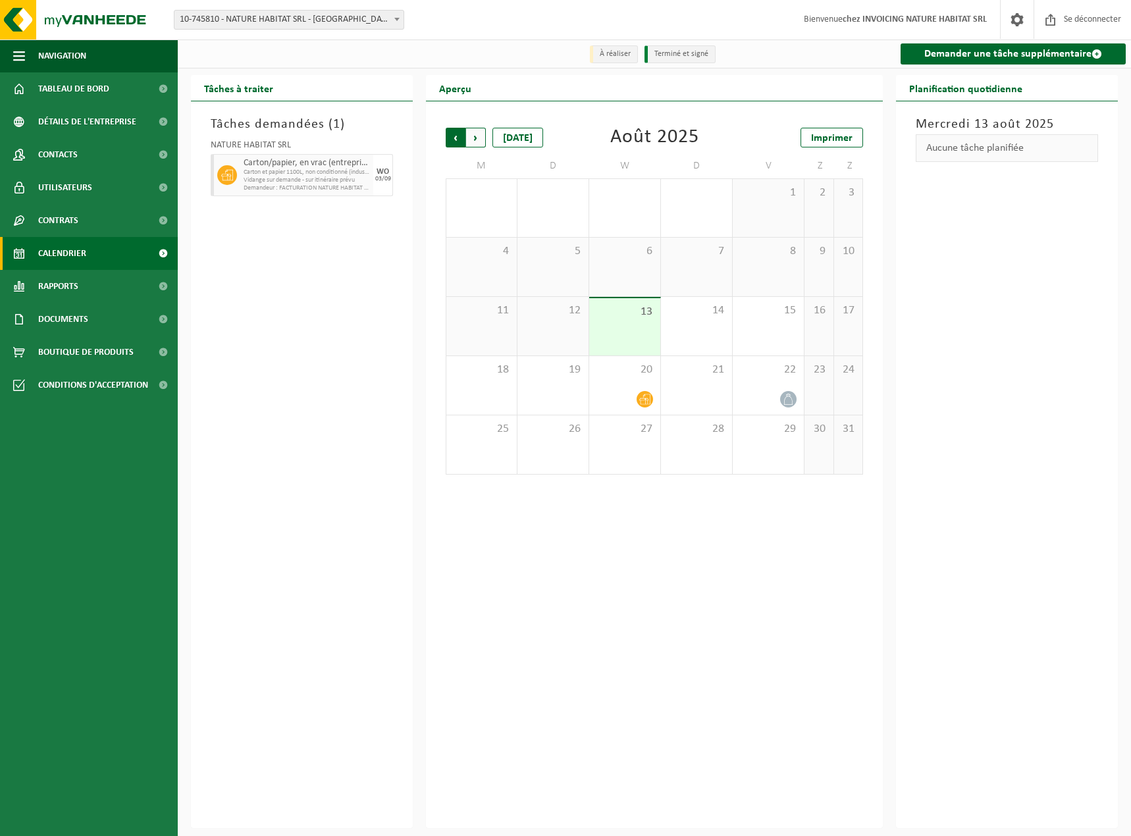
click at [473, 134] on span "Suivant" at bounding box center [476, 138] width 20 height 20
click at [613, 280] on div at bounding box center [625, 281] width 58 height 18
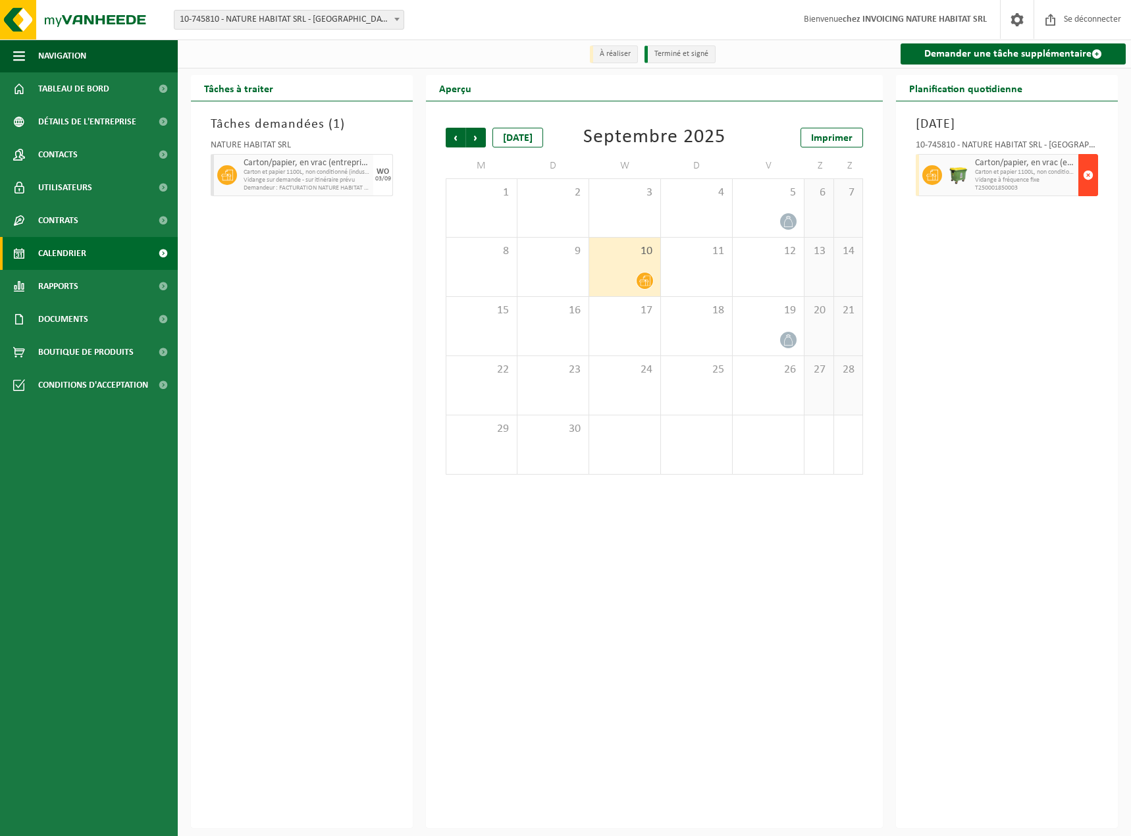
click at [1085, 178] on span "button" at bounding box center [1088, 175] width 11 height 26
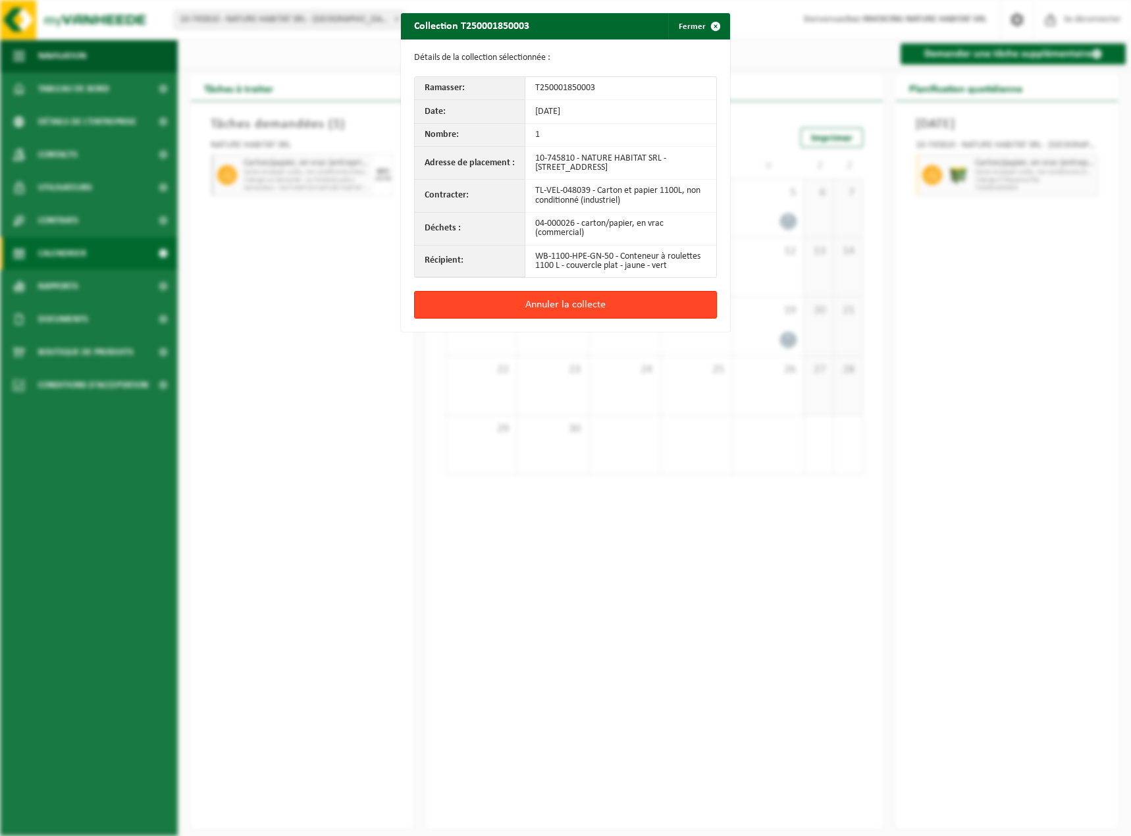
click at [540, 310] on font "Annuler la collecte" at bounding box center [565, 305] width 80 height 11
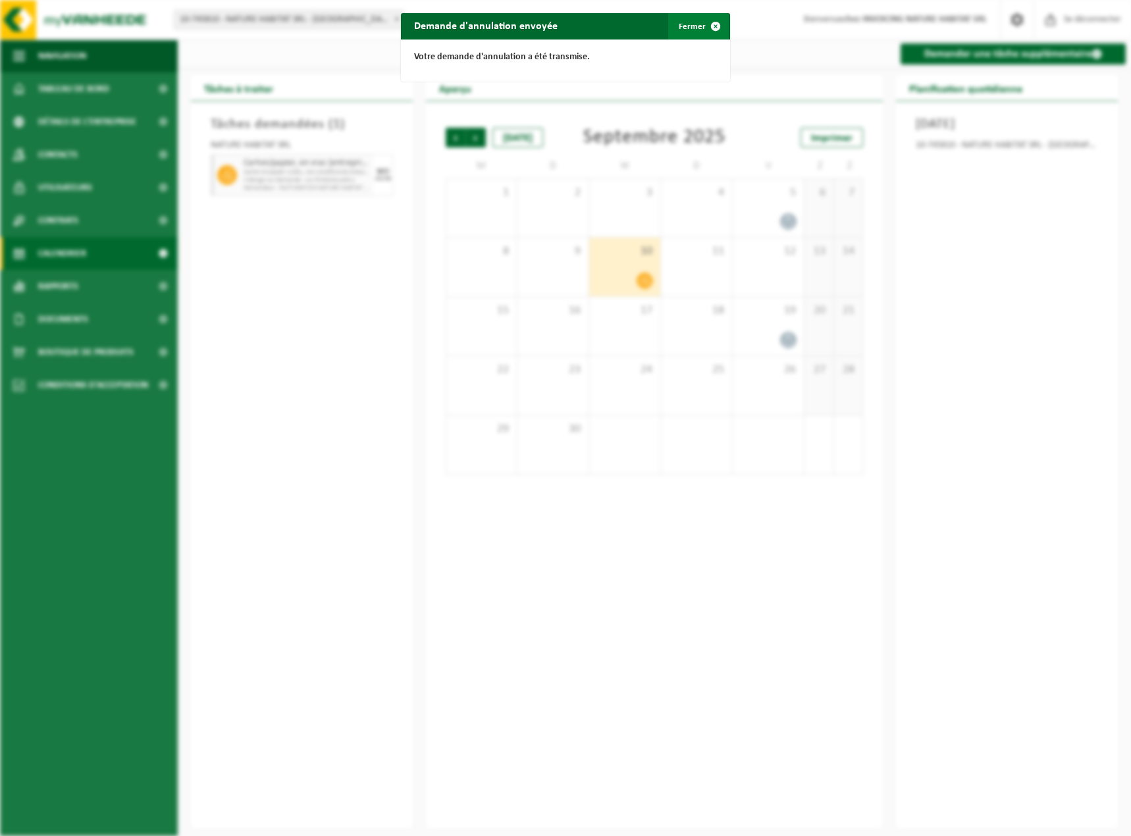
click at [704, 28] on span "button" at bounding box center [715, 26] width 26 height 26
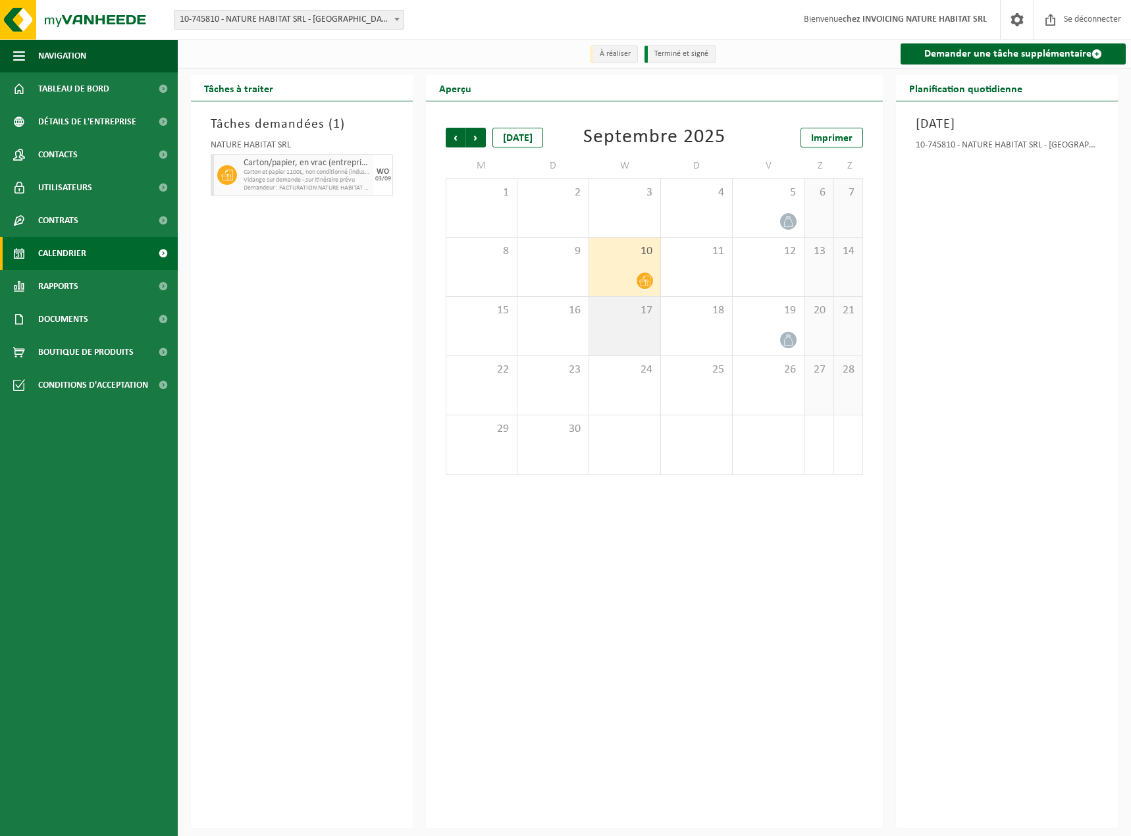
click at [644, 331] on div "17" at bounding box center [624, 326] width 71 height 59
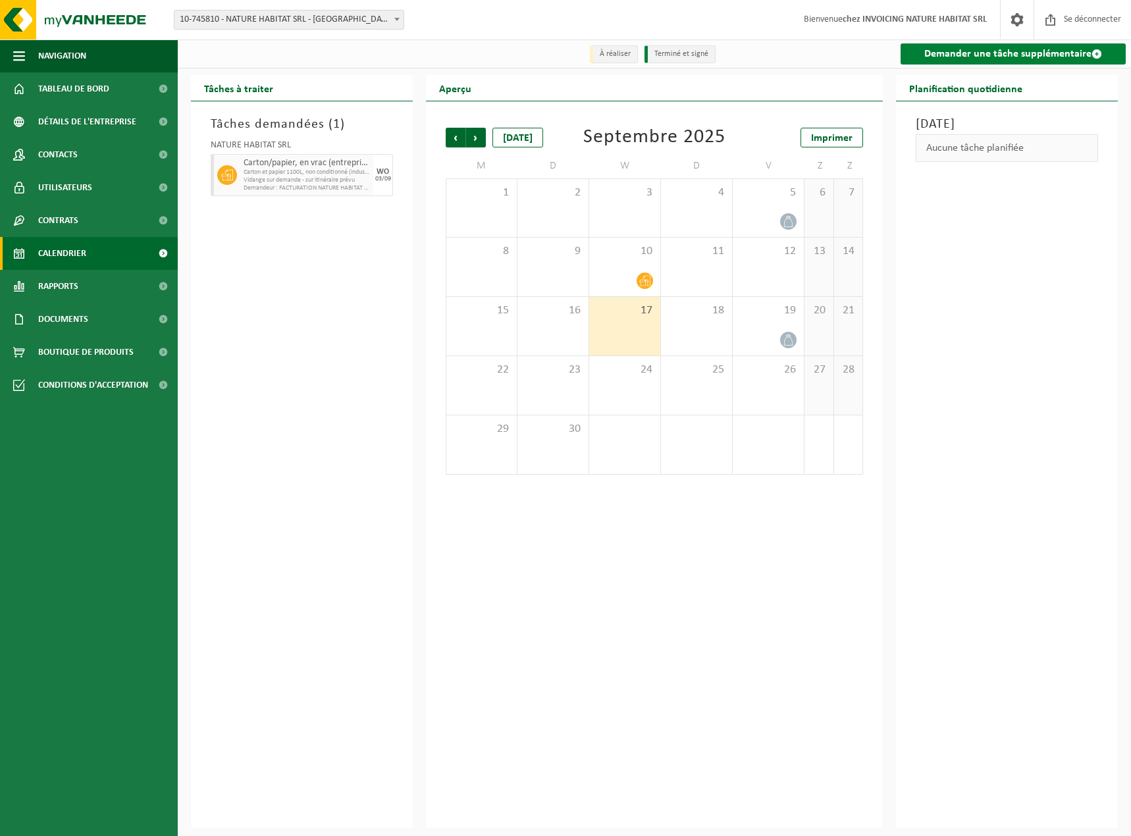
click at [927, 49] on font "Demander une tâche supplémentaire" at bounding box center [1007, 54] width 167 height 11
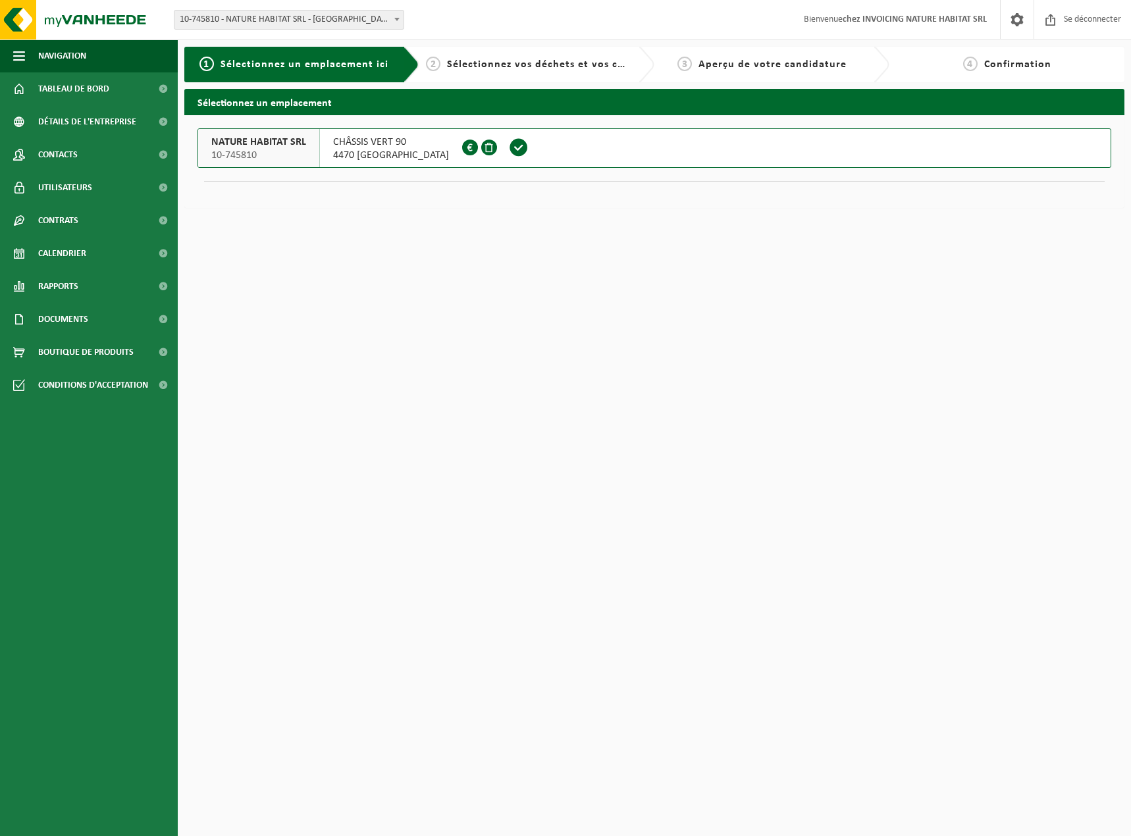
click at [529, 146] on span at bounding box center [519, 148] width 20 height 20
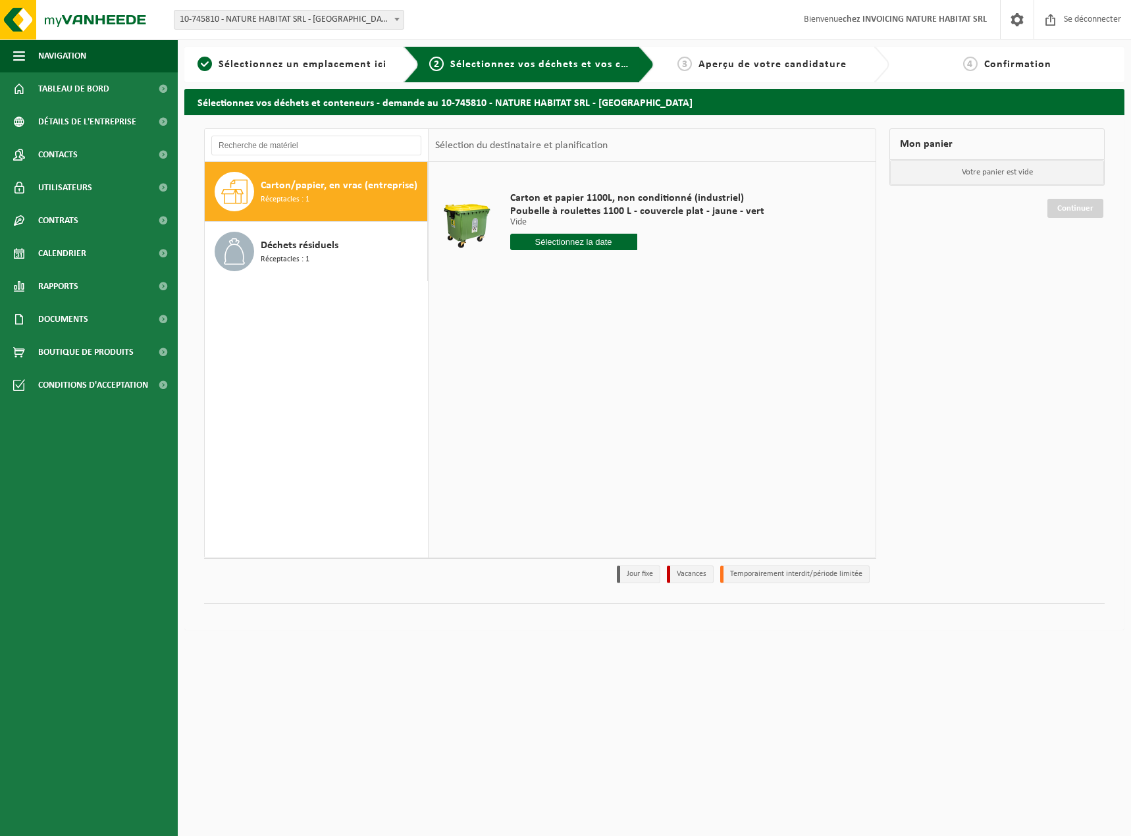
click at [592, 244] on input "text" at bounding box center [573, 242] width 127 height 16
click at [671, 273] on icon at bounding box center [666, 271] width 21 height 21
click at [572, 369] on font "17" at bounding box center [570, 372] width 11 height 11
type input "Van 2025-09-17"
click at [558, 289] on font "Dans le panier" at bounding box center [546, 291] width 51 height 9
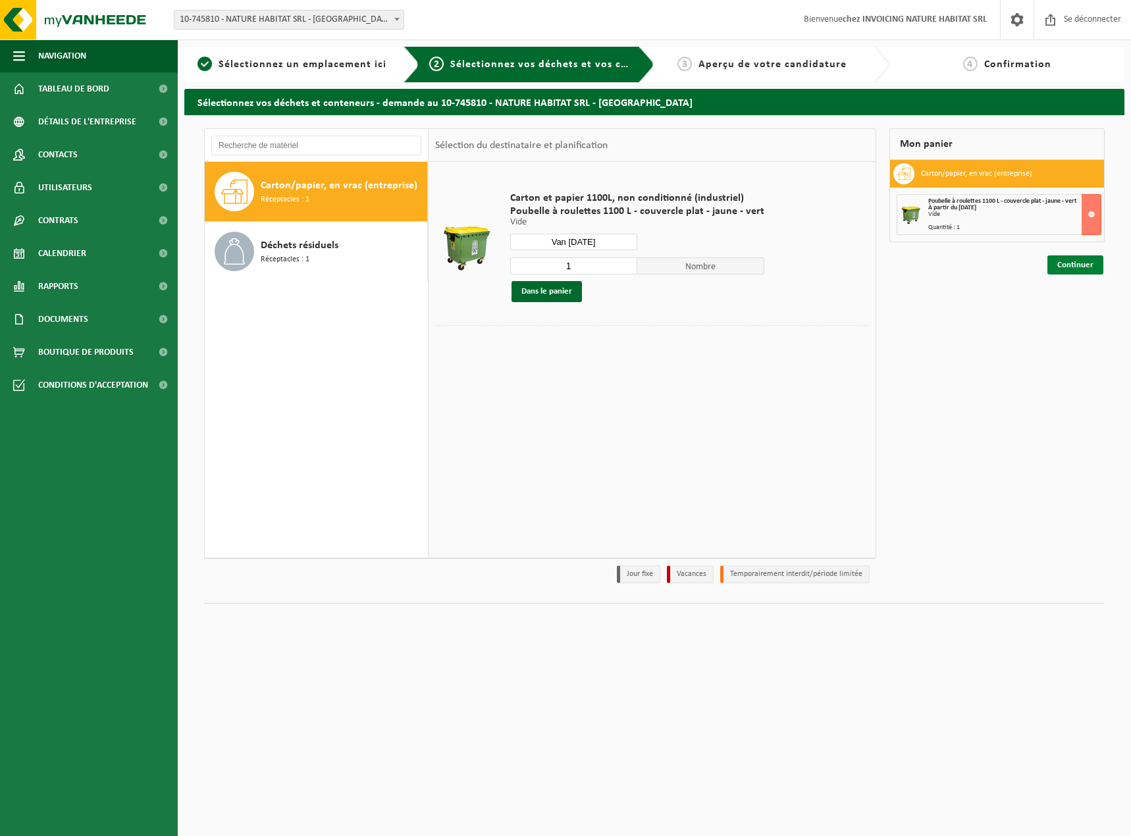
click at [1062, 264] on font "Continuer" at bounding box center [1075, 265] width 36 height 9
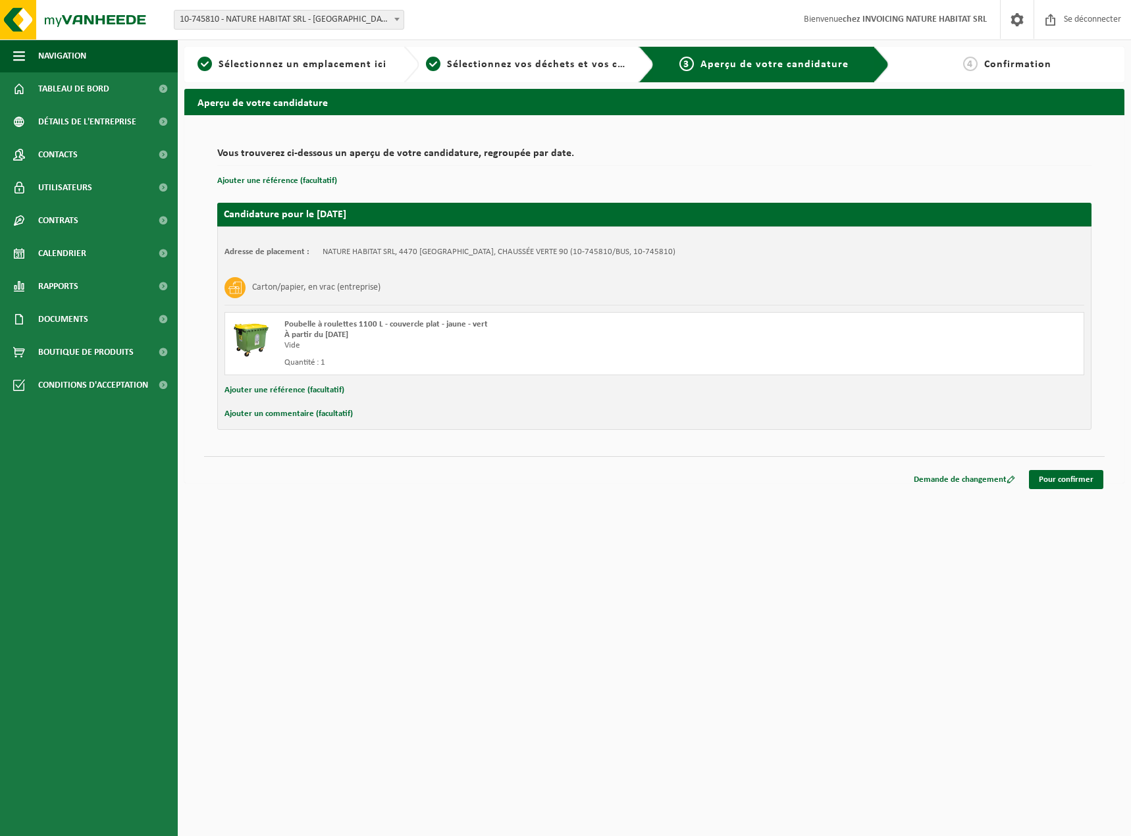
click at [1064, 469] on div "Demande de changement Pour confirmer" at bounding box center [654, 463] width 901 height 14
click at [1047, 484] on font "Pour confirmer" at bounding box center [1066, 479] width 55 height 9
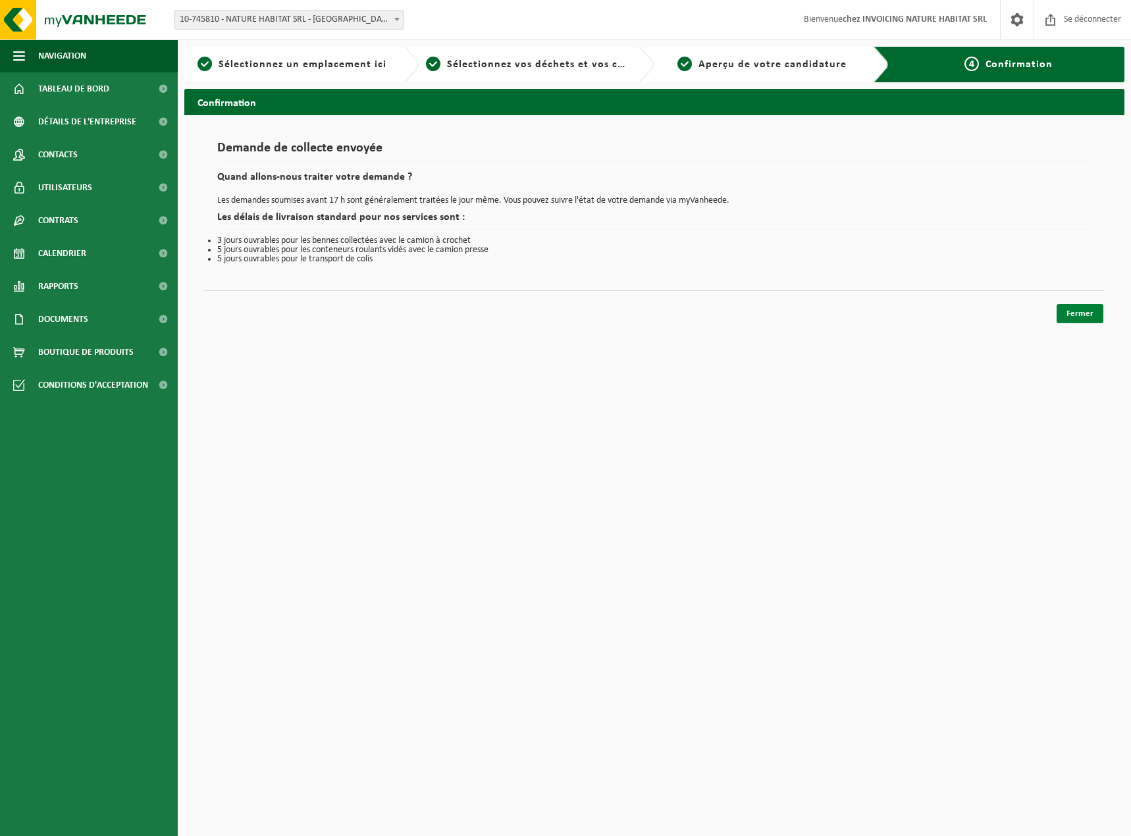
click at [1075, 317] on font "Fermer" at bounding box center [1079, 313] width 27 height 9
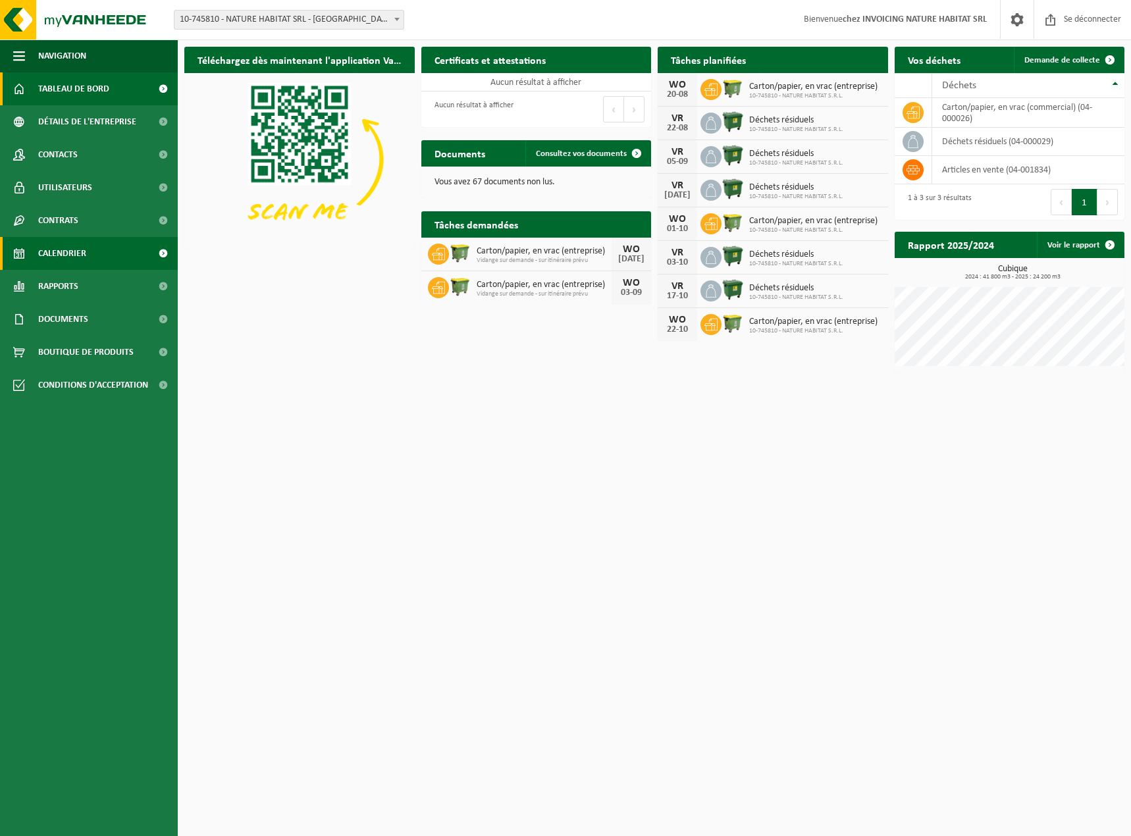
click at [50, 255] on font "Calendrier" at bounding box center [62, 254] width 48 height 10
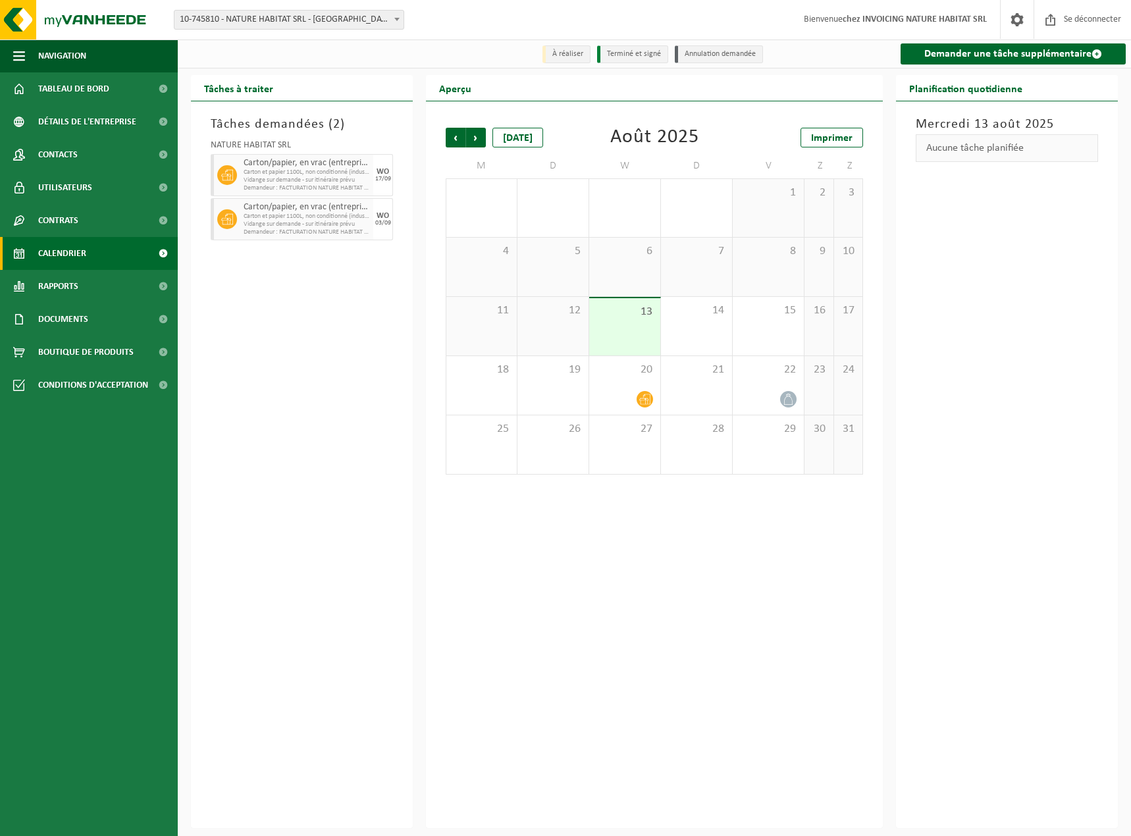
click at [348, 180] on font "Vidange sur demande - sur itinéraire prévu" at bounding box center [299, 179] width 111 height 7
click at [469, 142] on span "Suivant" at bounding box center [476, 138] width 20 height 20
click at [476, 137] on span "Suivant" at bounding box center [476, 138] width 20 height 20
click at [465, 138] on span "Précédent" at bounding box center [456, 138] width 20 height 20
click at [476, 138] on span "Suivant" at bounding box center [476, 138] width 20 height 20
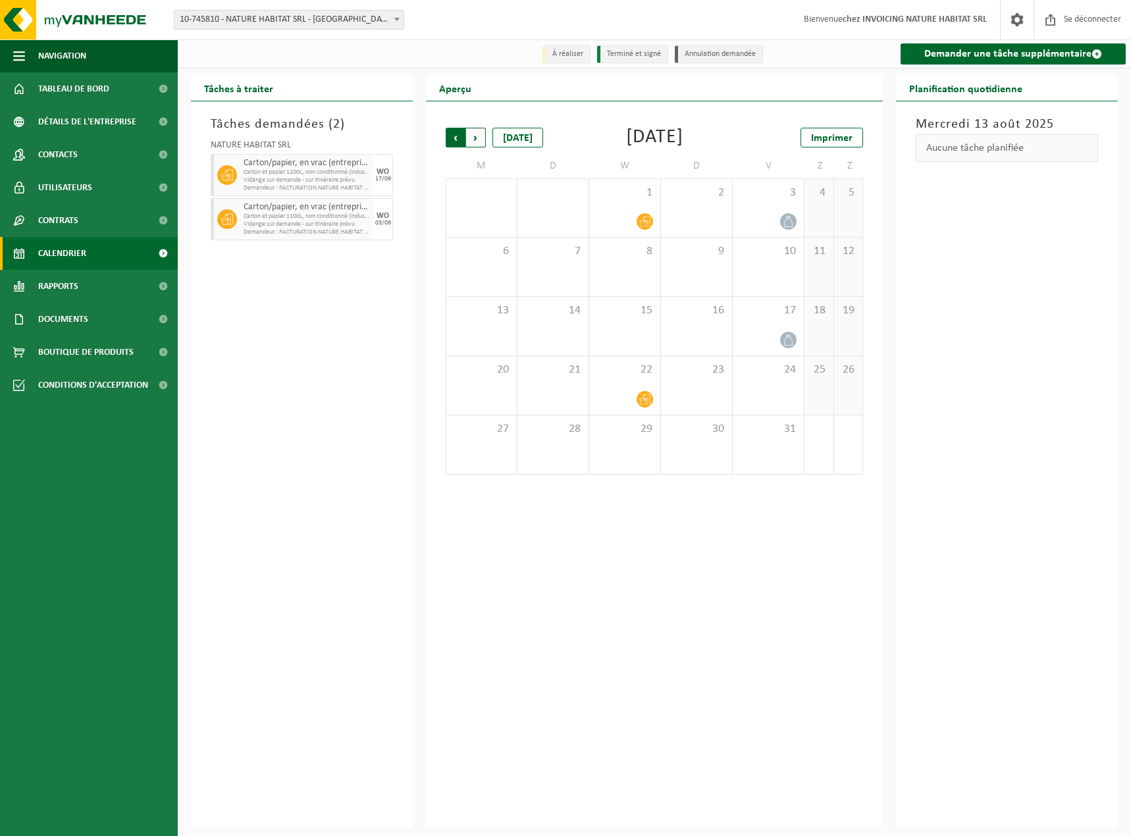
click at [476, 139] on span "Suivant" at bounding box center [476, 138] width 20 height 20
click at [460, 140] on span "Précédent" at bounding box center [456, 138] width 20 height 20
